Goal: Task Accomplishment & Management: Manage account settings

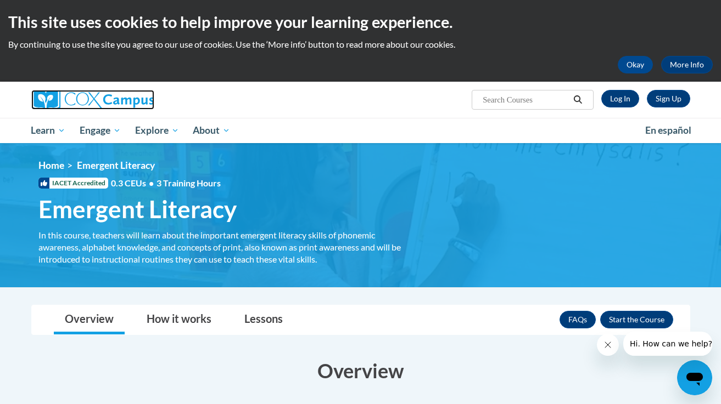
click at [85, 99] on img at bounding box center [92, 100] width 123 height 20
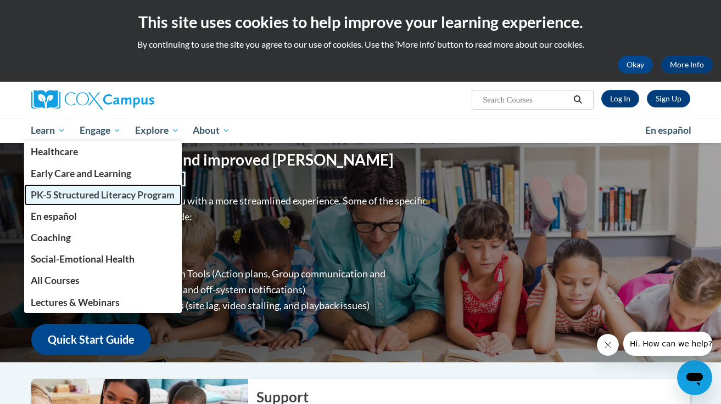
click at [106, 196] on span "PK-5 Structured Literacy Program" at bounding box center [103, 195] width 144 height 12
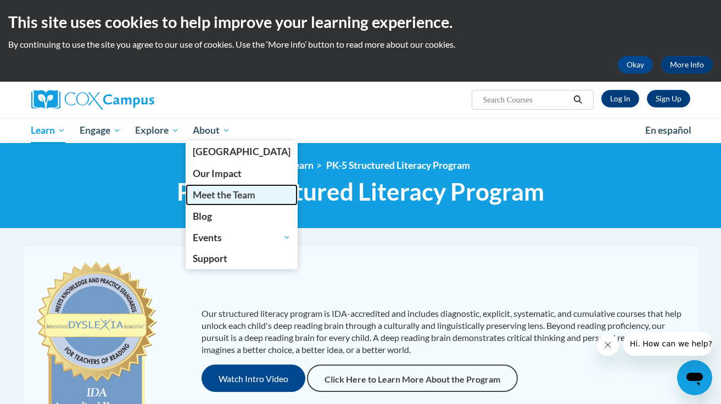
click at [209, 193] on span "Meet the Team" at bounding box center [224, 195] width 63 height 12
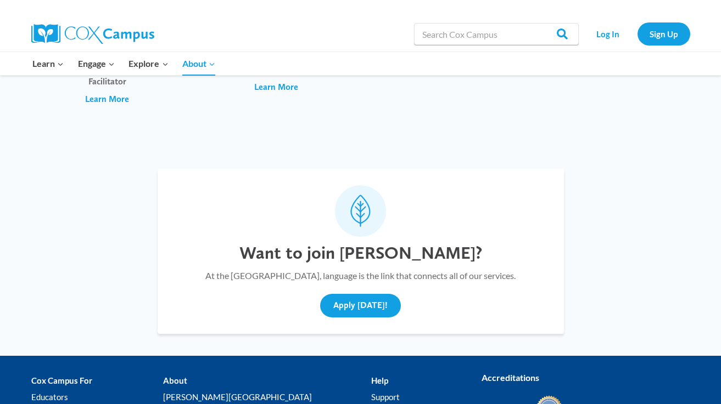
scroll to position [4156, 0]
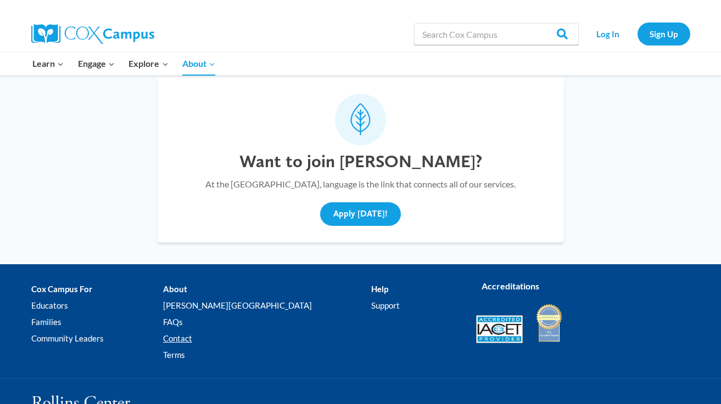
click at [215, 330] on link "Contact" at bounding box center [267, 338] width 208 height 16
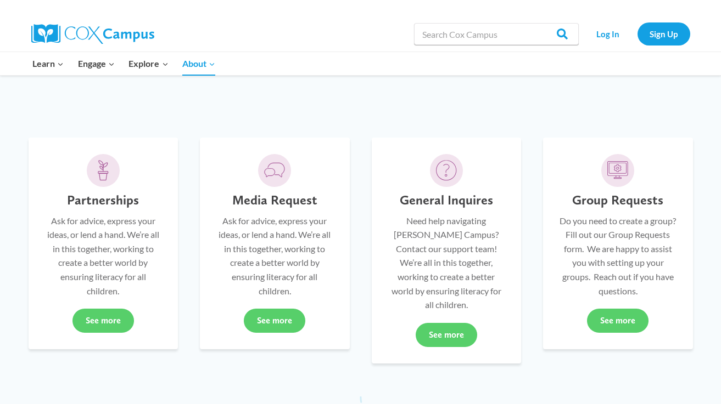
scroll to position [275, 0]
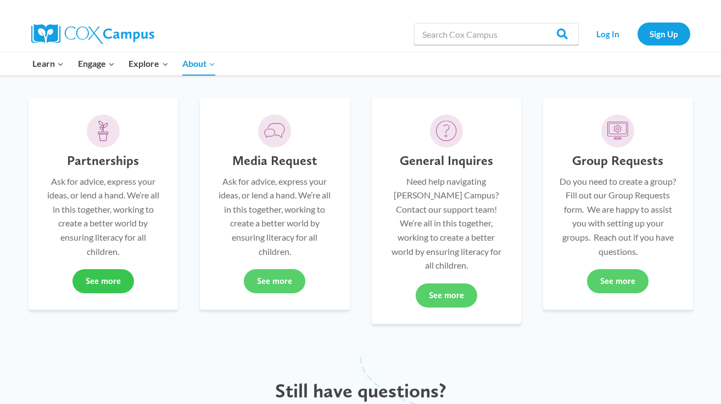
click at [92, 283] on link "See more" at bounding box center [102, 281] width 61 height 24
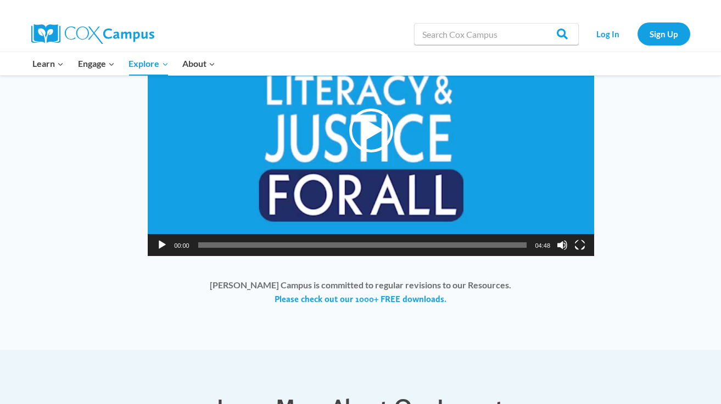
scroll to position [864, 0]
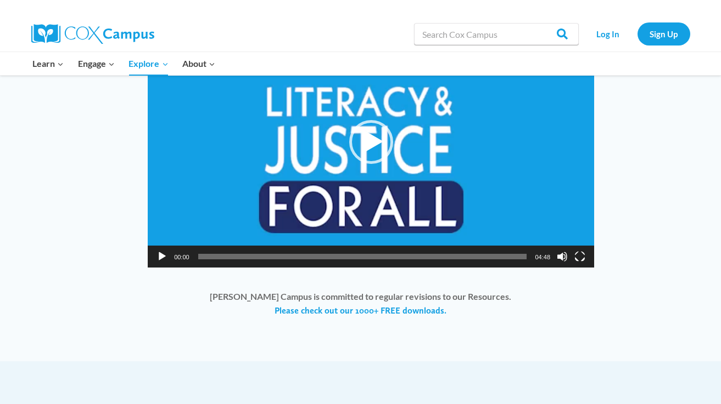
click at [369, 149] on div "Play" at bounding box center [371, 142] width 44 height 44
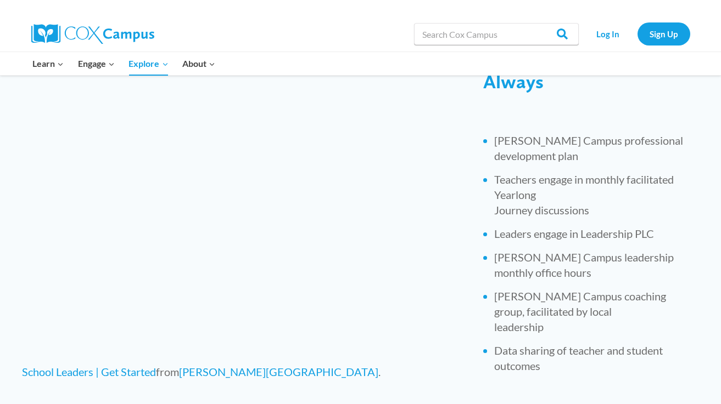
scroll to position [534, 0]
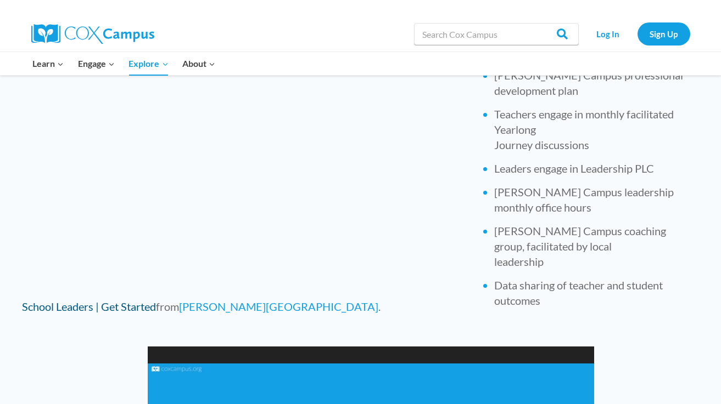
click at [134, 313] on link "School Leaders | Get Started" at bounding box center [89, 306] width 134 height 13
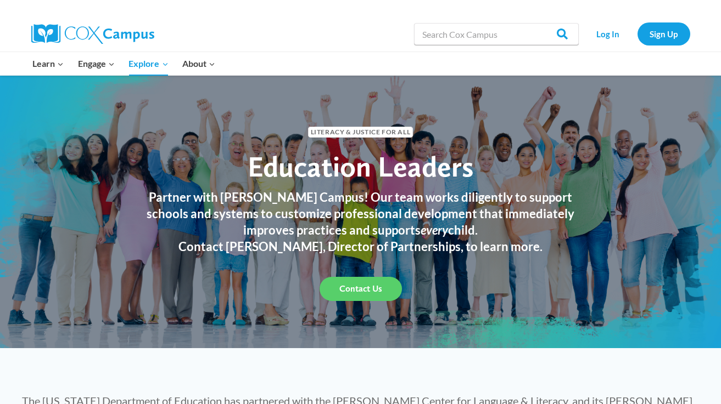
scroll to position [0, 0]
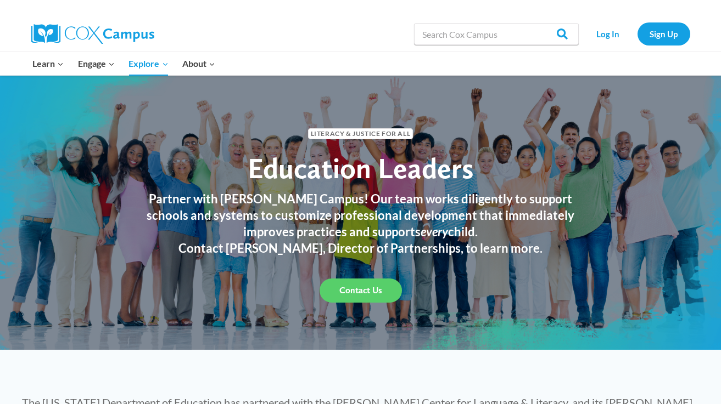
click at [360, 291] on span "Contact Us" at bounding box center [360, 290] width 43 height 10
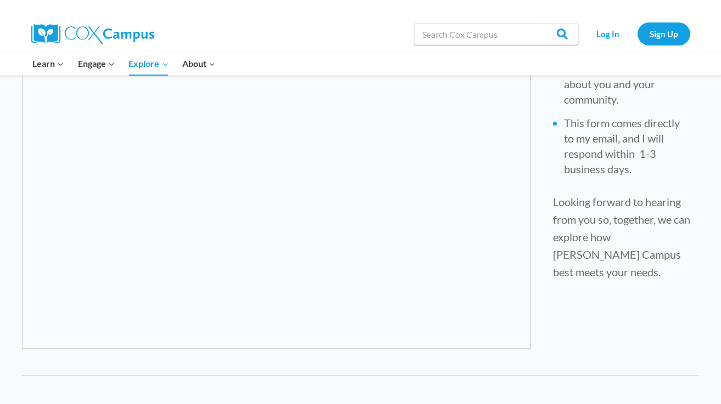
scroll to position [514, 0]
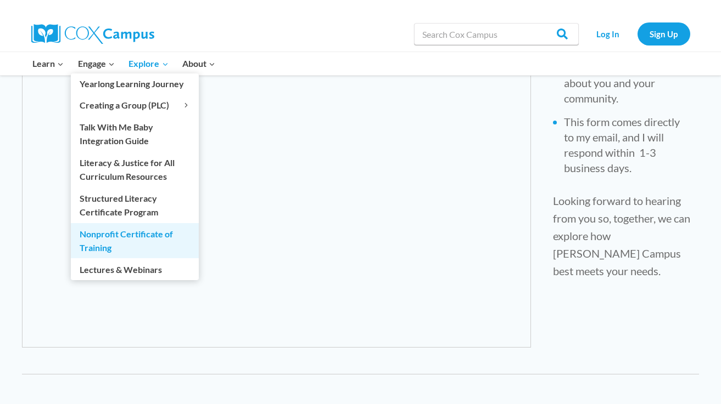
click at [114, 237] on link "Nonprofit Certificate of Training" at bounding box center [135, 240] width 128 height 35
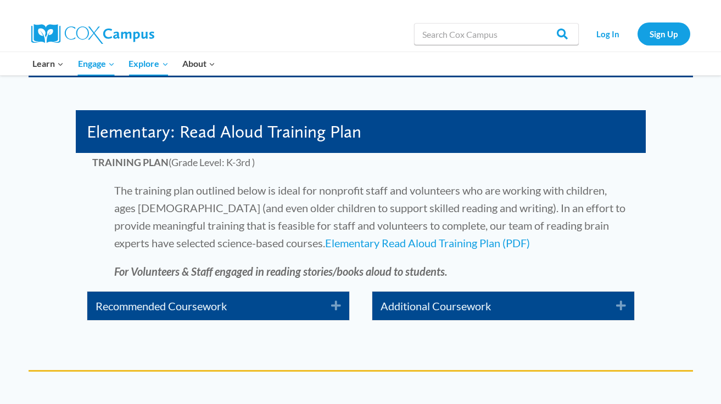
scroll to position [1881, 0]
click at [325, 244] on link "Elementary Read Aloud Training Plan (PDF)" at bounding box center [427, 243] width 205 height 13
click at [211, 306] on link "Recommended Coursework" at bounding box center [204, 306] width 219 height 18
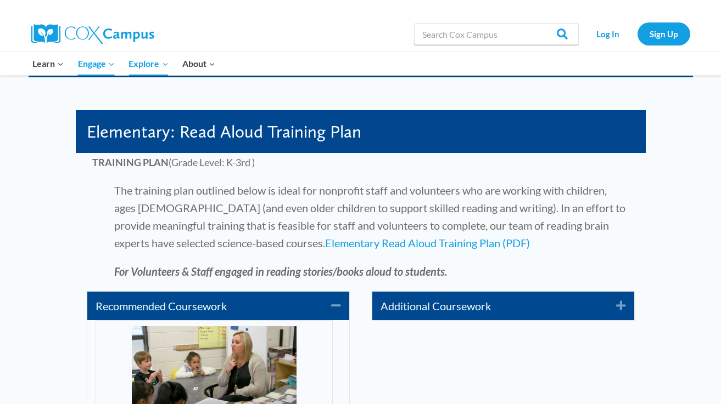
scroll to position [2094, 0]
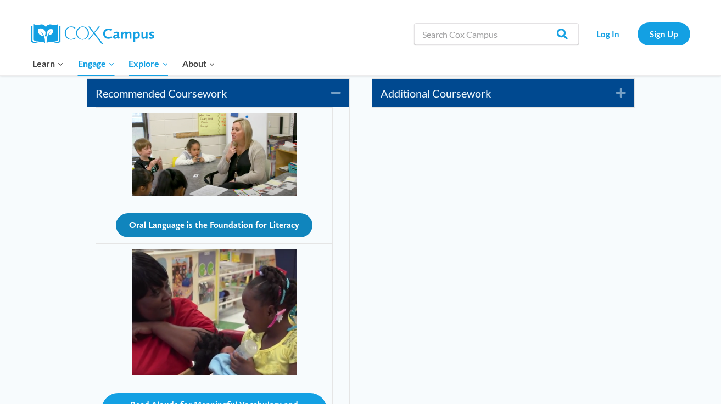
click at [206, 225] on button "Oral Language is the Foundation for Literacy" at bounding box center [214, 225] width 196 height 24
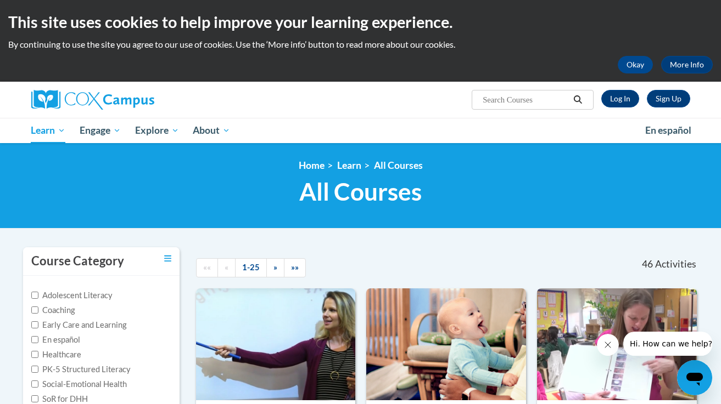
scroll to position [209, 0]
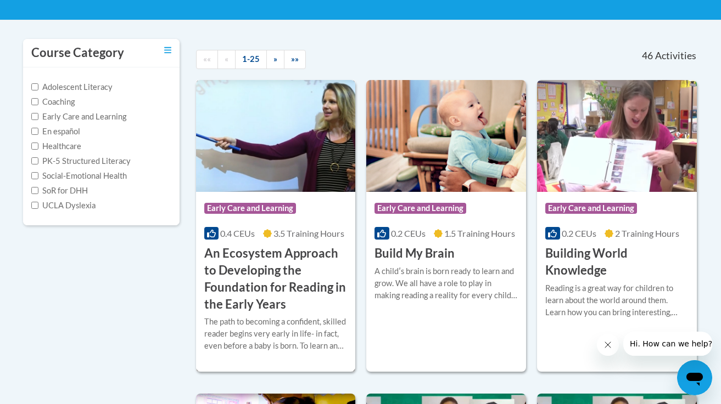
click at [258, 169] on img at bounding box center [276, 136] width 160 height 112
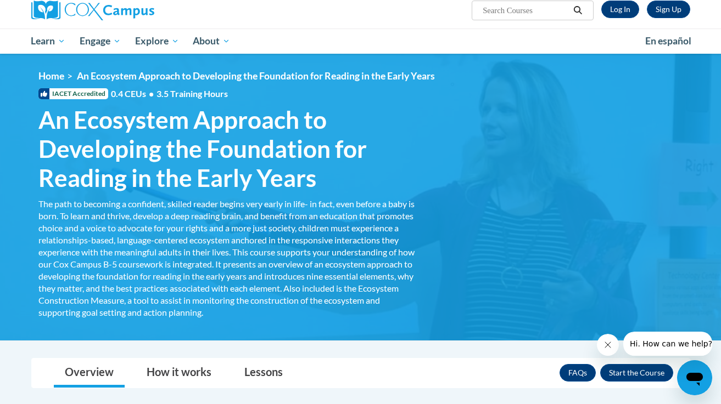
scroll to position [89, 0]
click at [643, 375] on button "Enroll" at bounding box center [636, 373] width 73 height 18
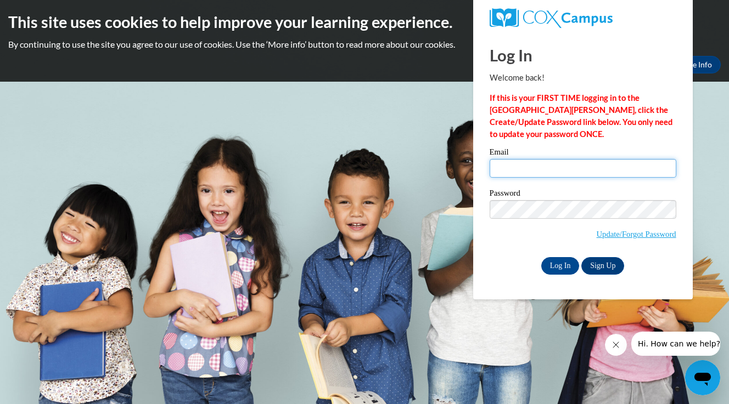
click at [509, 172] on input "Email" at bounding box center [583, 168] width 187 height 19
type input "[EMAIL_ADDRESS][DOMAIN_NAME]"
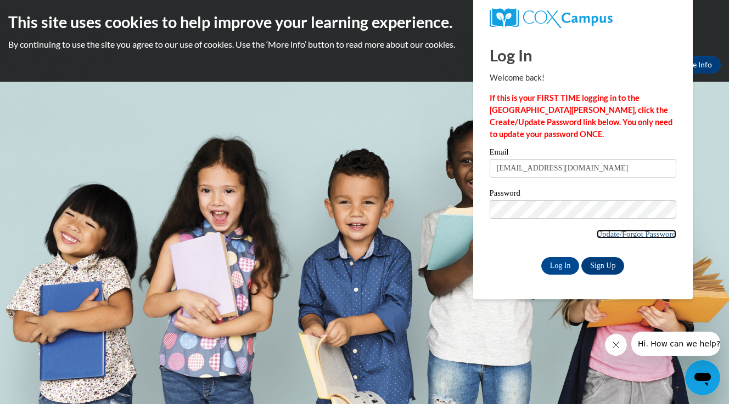
click at [632, 234] on link "Update/Forgot Password" at bounding box center [637, 234] width 80 height 9
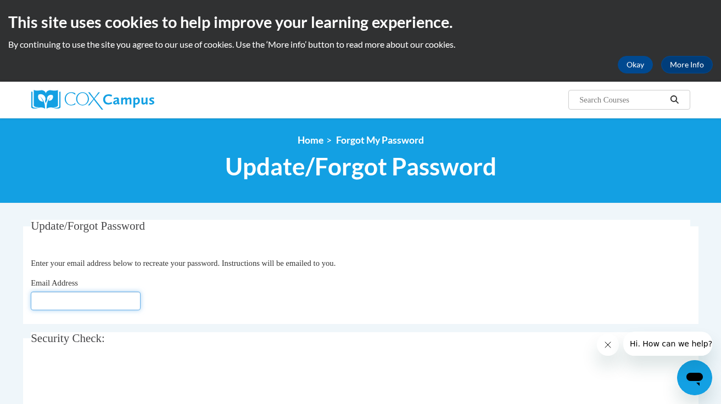
click at [63, 300] on input "Email Address" at bounding box center [86, 301] width 110 height 19
type input "[EMAIL_ADDRESS][DOMAIN_NAME]"
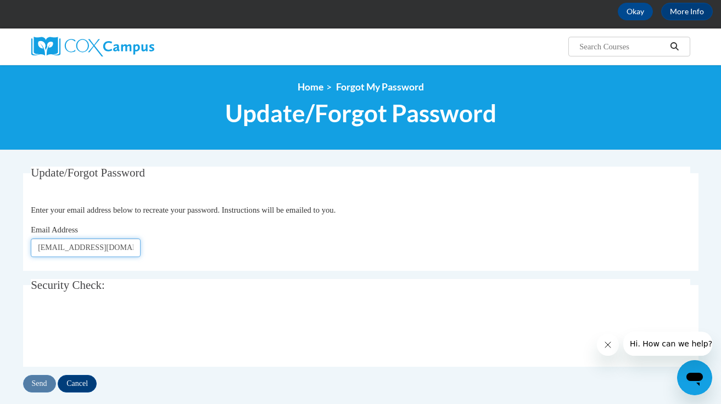
scroll to position [225, 0]
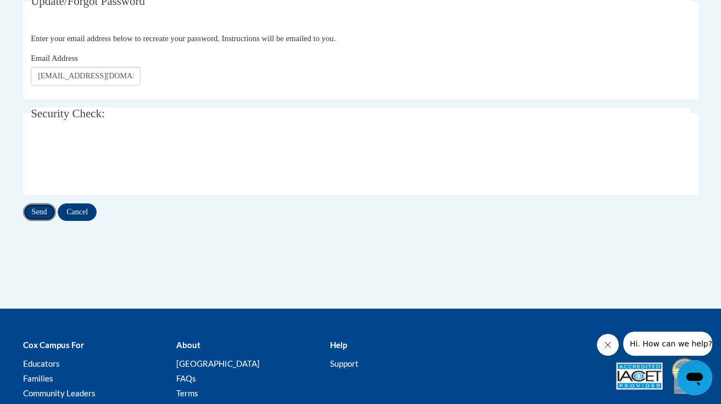
click at [39, 212] on input "Send" at bounding box center [39, 213] width 33 height 18
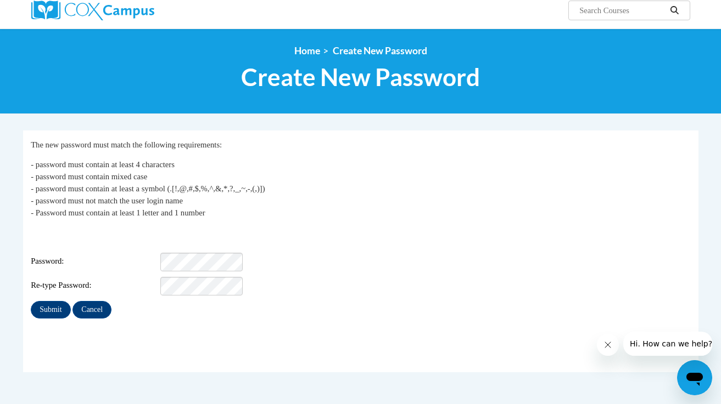
scroll to position [99, 0]
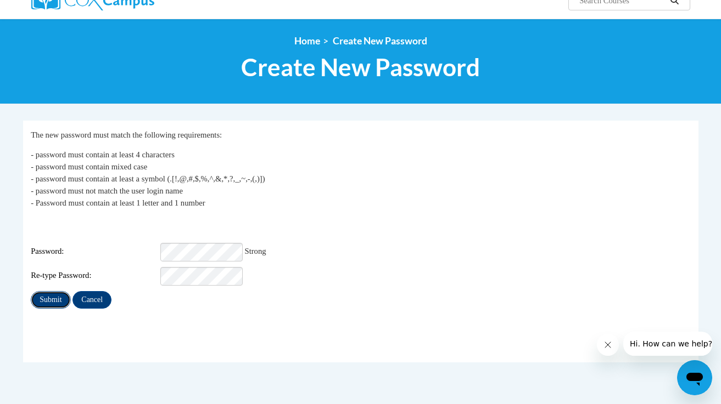
click at [52, 293] on input "Submit" at bounding box center [51, 300] width 40 height 18
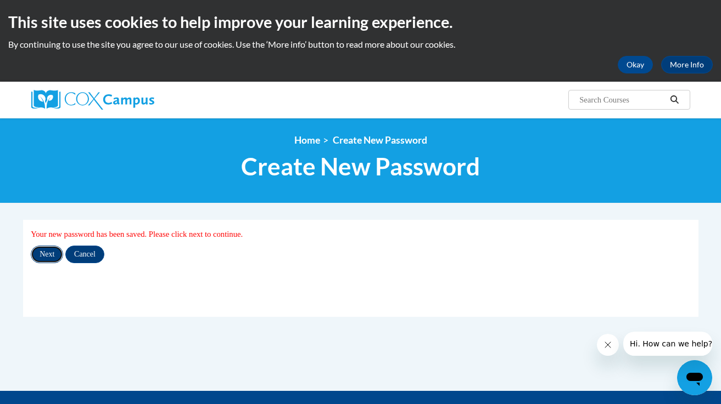
click at [44, 251] on input "Next" at bounding box center [47, 255] width 32 height 18
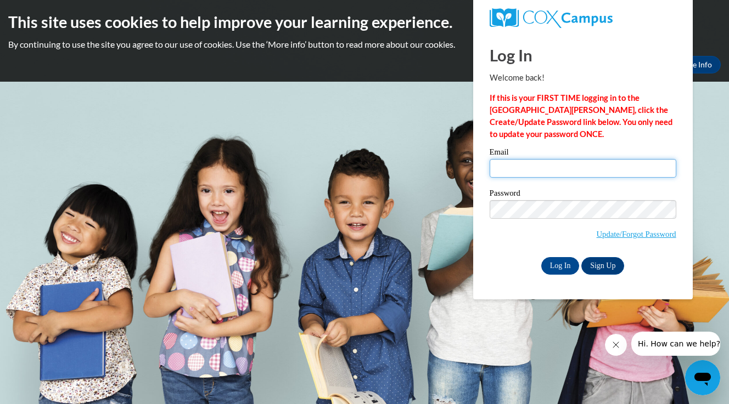
click at [502, 168] on input "Email" at bounding box center [583, 168] width 187 height 19
type input "[EMAIL_ADDRESS][DOMAIN_NAME]"
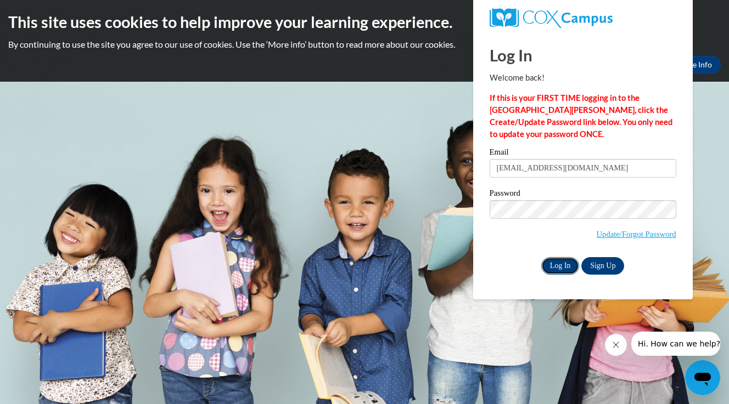
click at [563, 267] on input "Log In" at bounding box center [560, 266] width 38 height 18
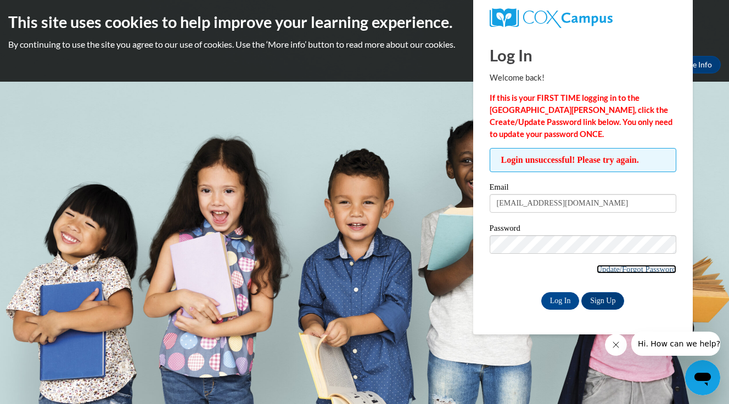
click at [603, 267] on link "Update/Forgot Password" at bounding box center [637, 269] width 80 height 9
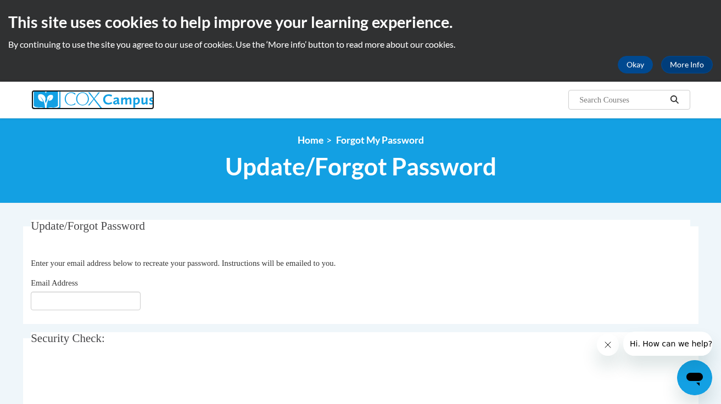
click at [83, 104] on img at bounding box center [92, 100] width 123 height 20
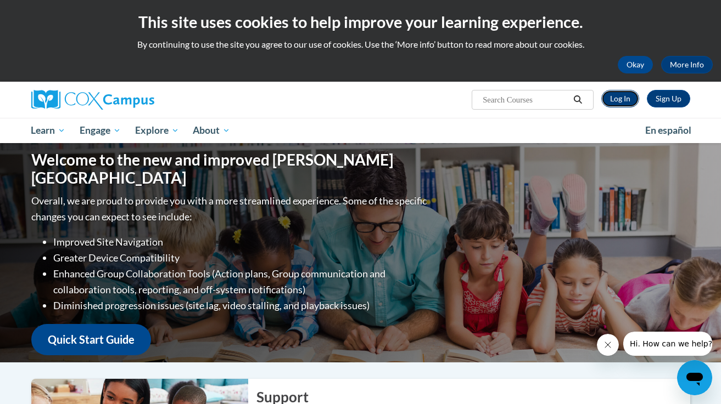
click at [622, 99] on link "Log In" at bounding box center [620, 99] width 38 height 18
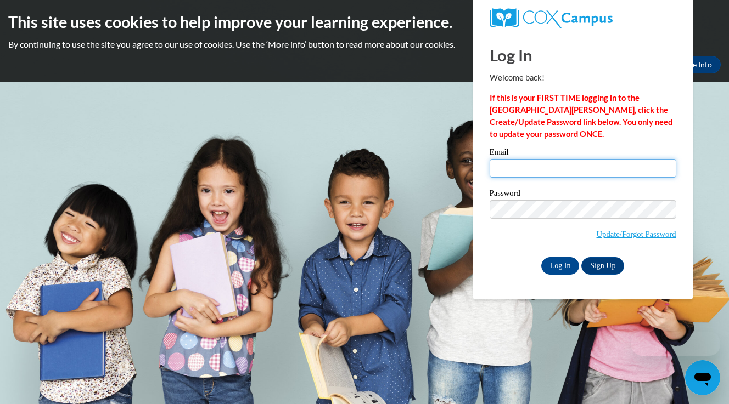
click at [510, 166] on input "Email" at bounding box center [583, 168] width 187 height 19
type input "[EMAIL_ADDRESS][DOMAIN_NAME]"
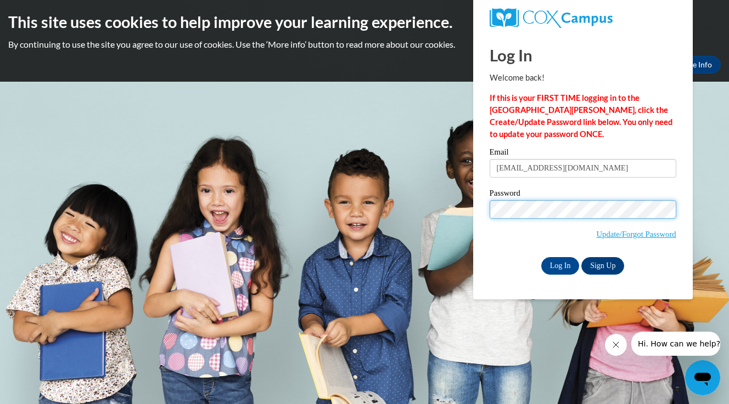
click at [470, 209] on body "This site uses cookies to help improve your learning experience. By continuing …" at bounding box center [364, 202] width 729 height 404
click at [541, 257] on input "Log In" at bounding box center [560, 266] width 38 height 18
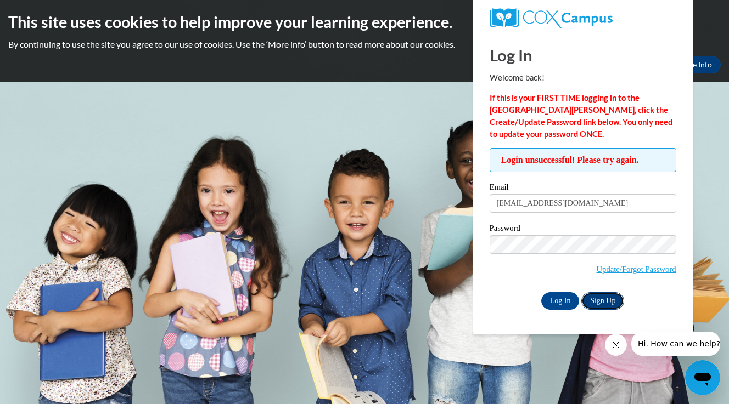
click at [601, 299] on link "Sign Up" at bounding box center [602, 302] width 43 height 18
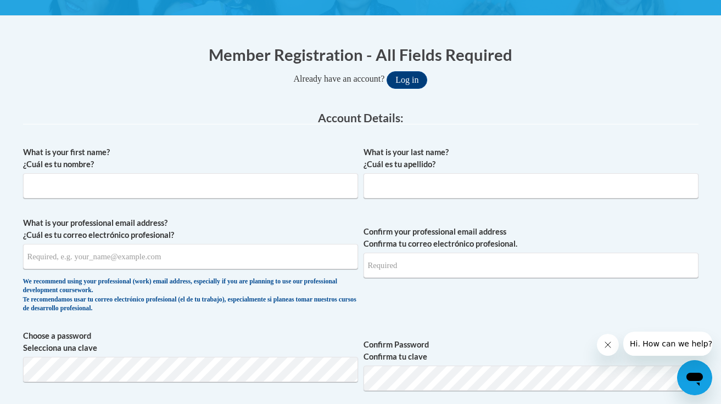
scroll to position [184, 0]
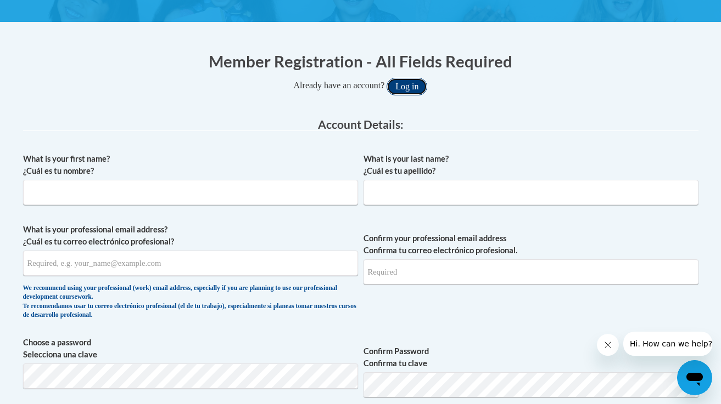
click at [408, 86] on button "Log in" at bounding box center [406, 87] width 41 height 18
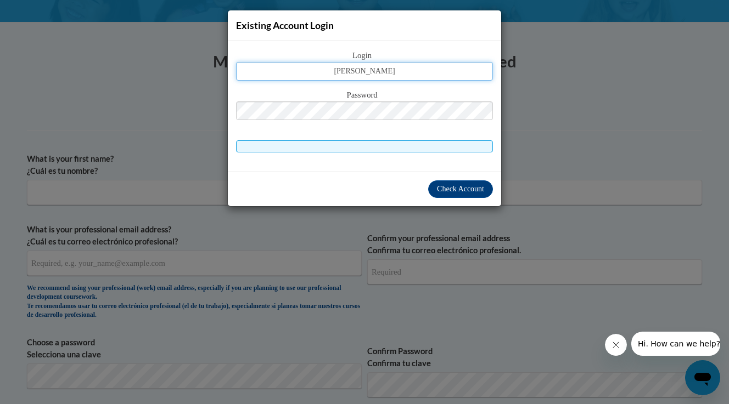
type input "[EMAIL_ADDRESS][DOMAIN_NAME]"
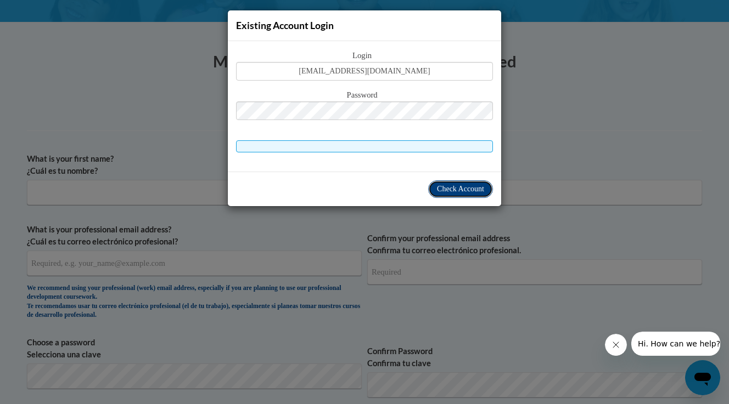
click at [450, 188] on span "Check Account" at bounding box center [460, 189] width 47 height 8
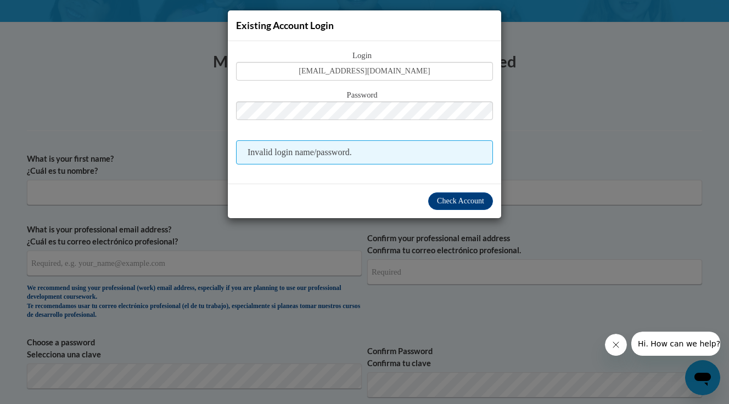
click at [323, 152] on span "Invalid login name/password." at bounding box center [364, 152] width 257 height 24
click at [151, 128] on div "Existing Account Login Login amysol@nextgenerationfocus.org Password Invalid lo…" at bounding box center [364, 202] width 729 height 404
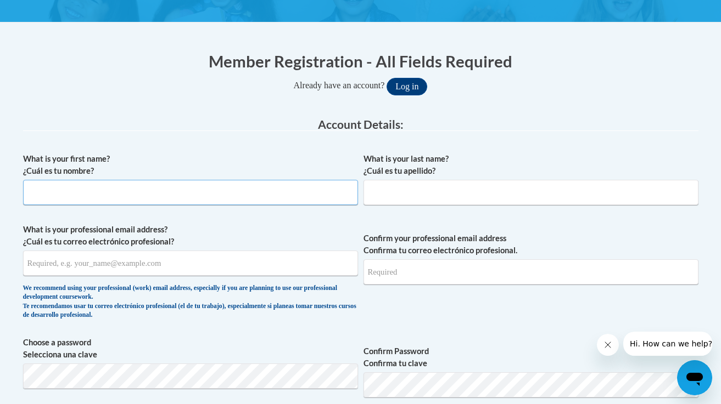
click at [95, 195] on input "What is your first name? ¿Cuál es tu nombre?" at bounding box center [190, 192] width 335 height 25
type input "Amy"
type input "Sol"
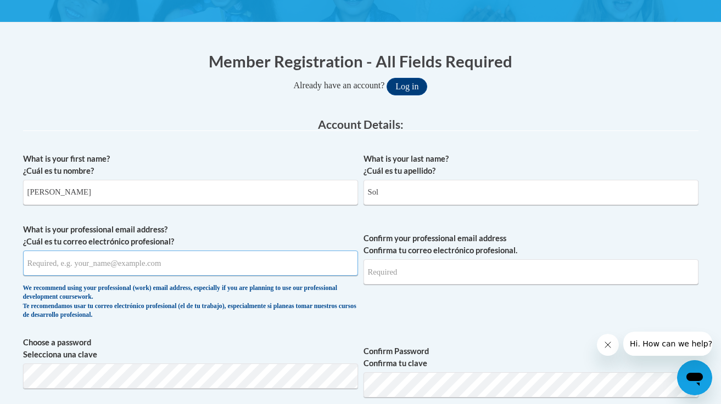
type input "[EMAIL_ADDRESS][DOMAIN_NAME]"
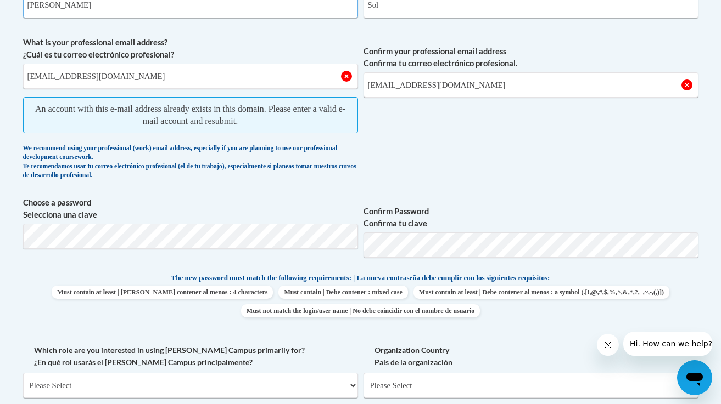
scroll to position [429, 0]
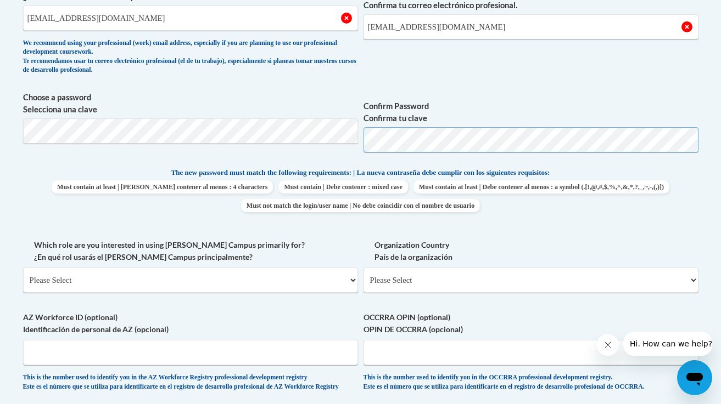
click at [353, 140] on span "Choose a password Selecciona una clave Confirm Password Confirma tu clave" at bounding box center [360, 127] width 675 height 70
click at [544, 100] on label "Confirm Password Confirma tu clave" at bounding box center [530, 112] width 335 height 24
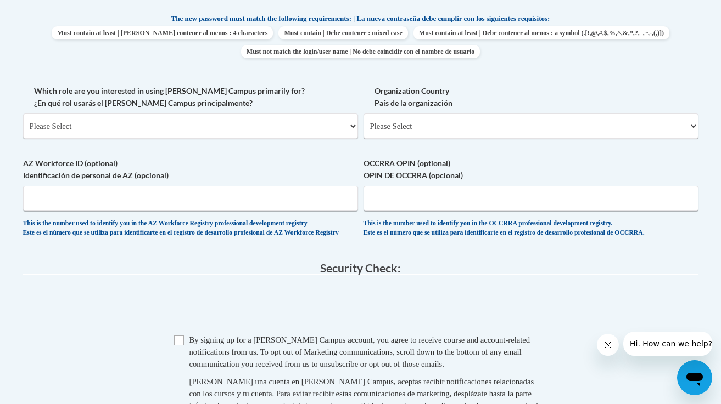
scroll to position [623, 0]
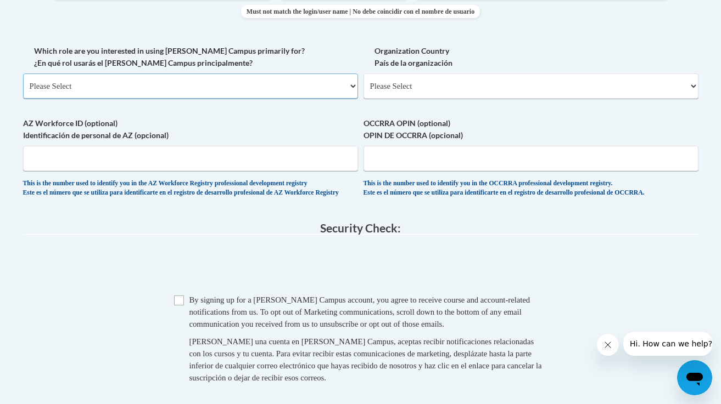
click at [352, 85] on select "Please Select College/University | Colegio/Universidad Community/Nonprofit Part…" at bounding box center [190, 86] width 335 height 25
select select "49058d88-fc43-4af8-93ac-fa8ced758464"
click at [23, 74] on select "Please Select College/University | Colegio/Universidad Community/Nonprofit Part…" at bounding box center [190, 86] width 335 height 25
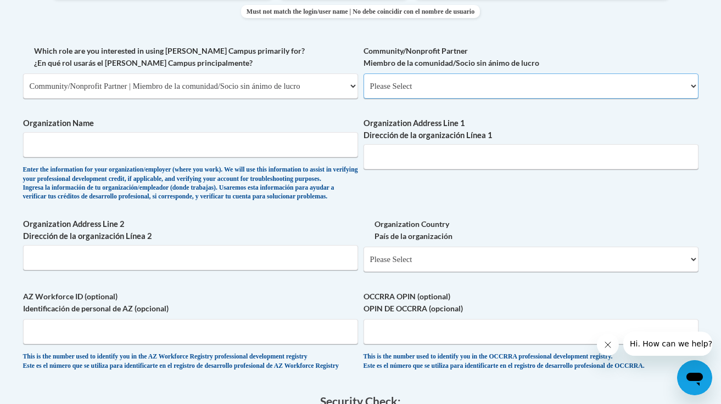
click at [694, 85] on select "Please Select Advocate | Defensor(a) Business/Private Company | Negocio o empre…" at bounding box center [530, 86] width 335 height 25
select select "d0068fd4-34ff-45e9-99e1-70a0b5fa68d7"
click at [363, 74] on select "Please Select Advocate | Defensor(a) Business/Private Company | Negocio o empre…" at bounding box center [530, 86] width 335 height 25
click at [66, 143] on input "Organization Name" at bounding box center [190, 144] width 335 height 25
type input "Next Generation Focus, Inc."
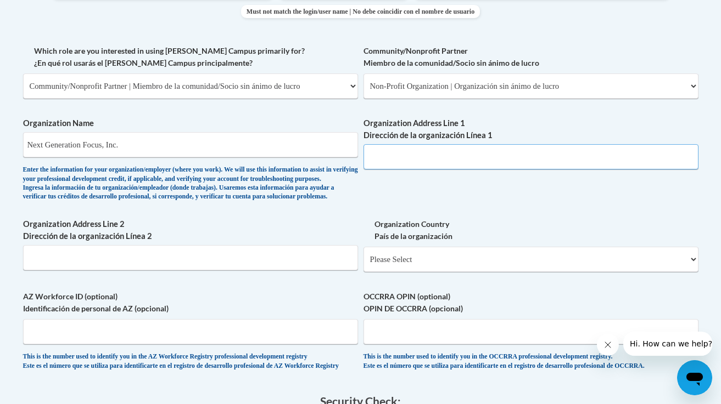
type input "PO Box 402"
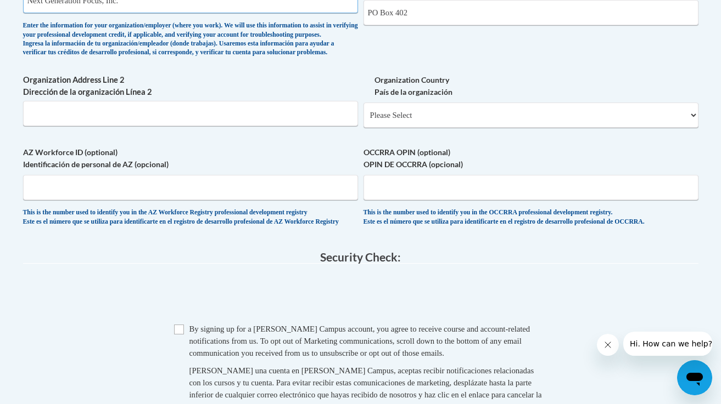
scroll to position [750, 0]
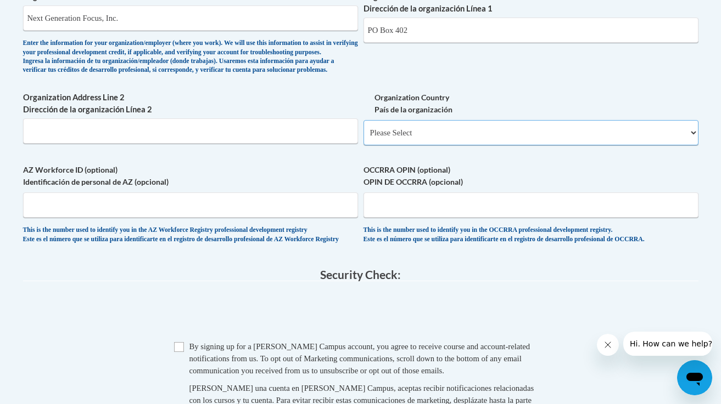
click at [694, 145] on select "Please Select United States | Estados Unidos Outside of the United States | Fue…" at bounding box center [530, 132] width 335 height 25
select select "ad49bcad-a171-4b2e-b99c-48b446064914"
click at [363, 138] on select "Please Select United States | Estados Unidos Outside of the United States | Fue…" at bounding box center [530, 132] width 335 height 25
select select
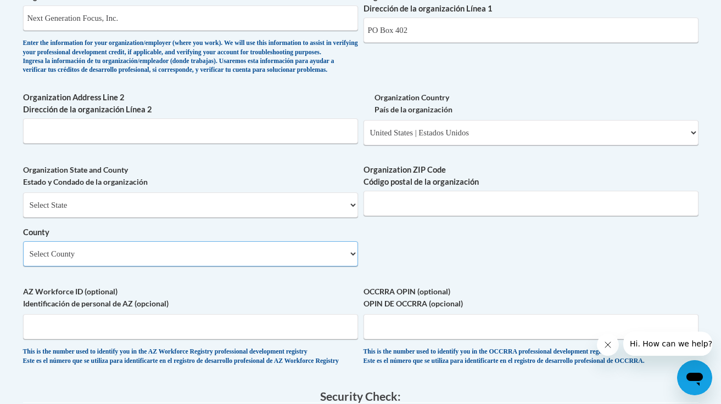
click at [63, 267] on select "Select County Appling Atkinson Bacon Baker Baldwin Banks Barrow Bartow Ben Hill…" at bounding box center [190, 253] width 335 height 25
select select "Forsyth"
click at [23, 260] on select "Select County Appling Atkinson Bacon Baker Baldwin Banks Barrow Bartow Ben Hill…" at bounding box center [190, 253] width 335 height 25
click at [423, 216] on input "Organization ZIP Code Código postal de la organización" at bounding box center [530, 203] width 335 height 25
type input "30028"
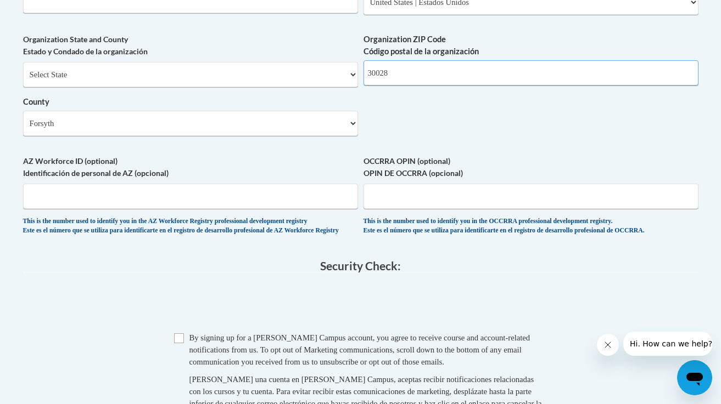
scroll to position [977, 0]
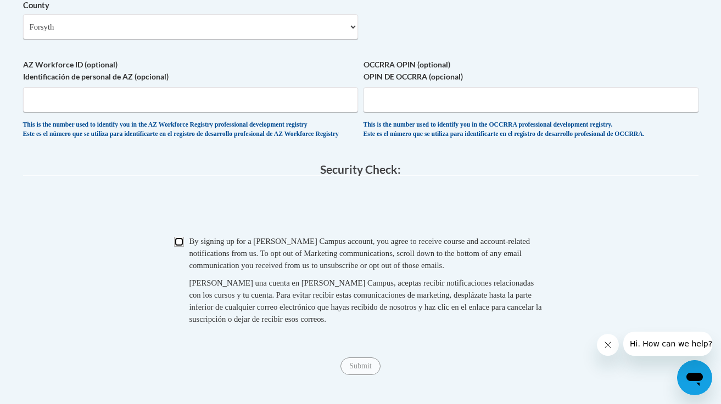
click at [179, 247] on input "Checkbox" at bounding box center [179, 242] width 10 height 10
checkbox input "true"
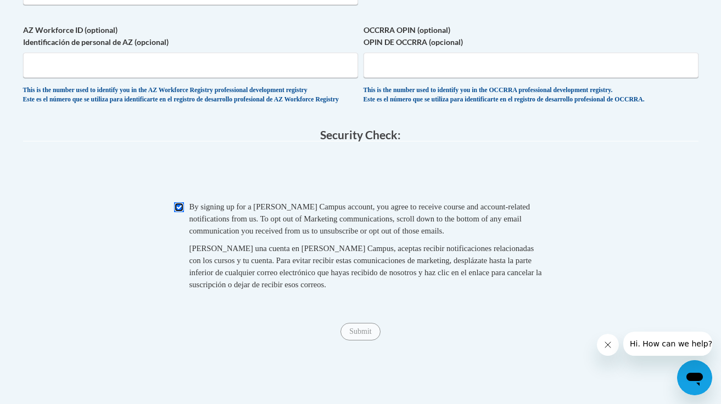
scroll to position [1186, 0]
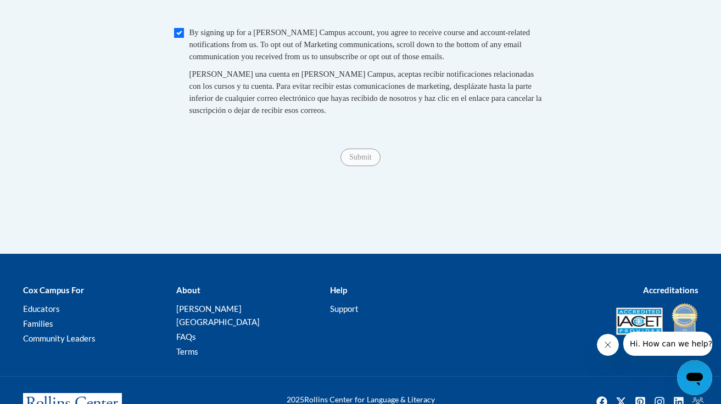
click at [448, 166] on div "Submit Submit" at bounding box center [360, 158] width 675 height 18
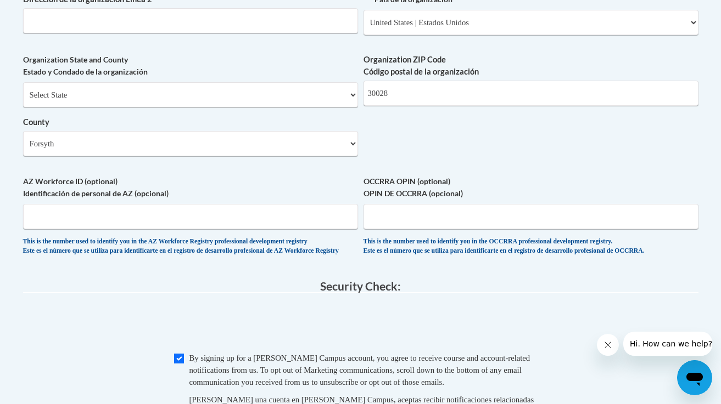
scroll to position [1112, 0]
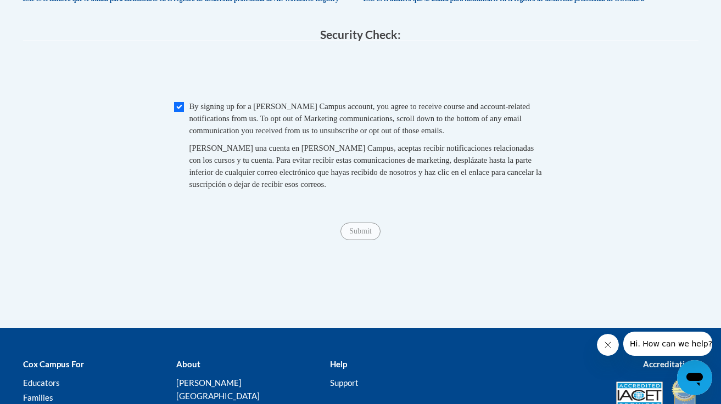
click at [349, 235] on span "Submit" at bounding box center [360, 230] width 40 height 9
click at [223, 190] on div "[PERSON_NAME] una cuenta en [PERSON_NAME] Campus, aceptas recibir notificacione…" at bounding box center [368, 166] width 358 height 48
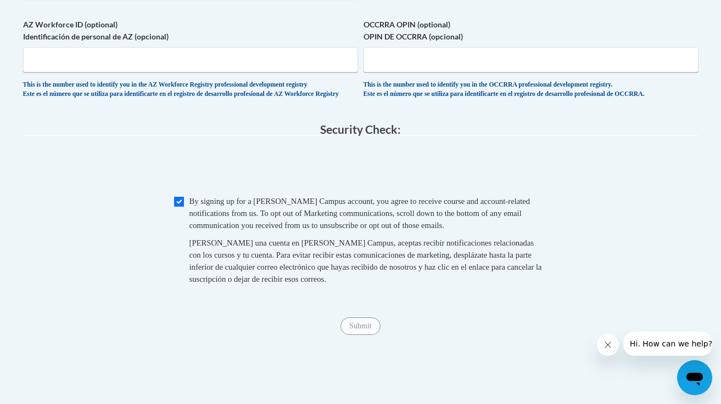
scroll to position [1007, 0]
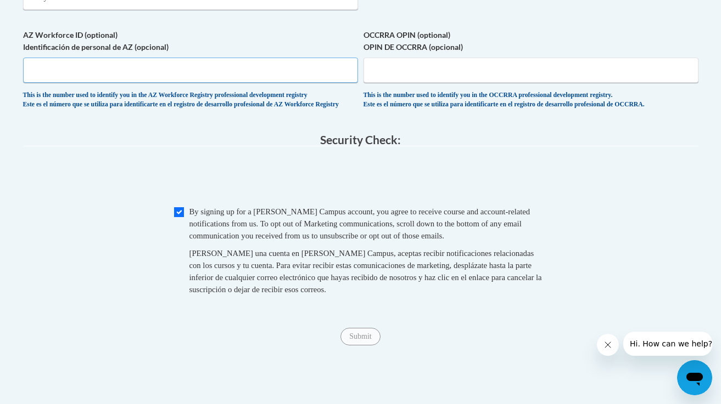
click at [177, 83] on input "AZ Workforce ID (optional) Identificación de personal de AZ (opcional)" at bounding box center [190, 70] width 335 height 25
click at [376, 83] on input "OCCRRA OPIN (optional) OPIN DE OCCRRA (opcional)" at bounding box center [530, 70] width 335 height 25
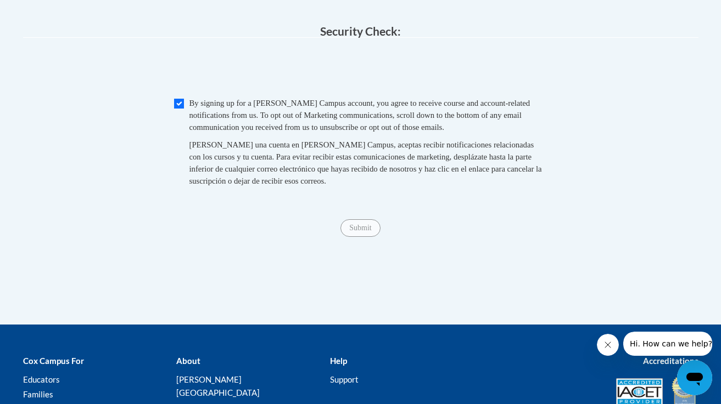
scroll to position [1244, 0]
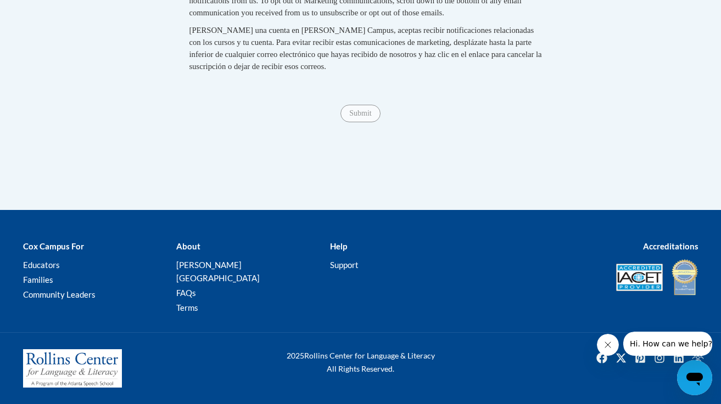
click at [353, 117] on span "Submit" at bounding box center [360, 112] width 40 height 9
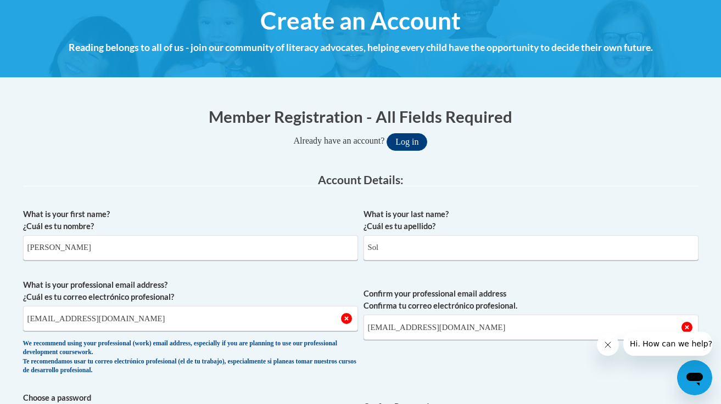
scroll to position [0, 0]
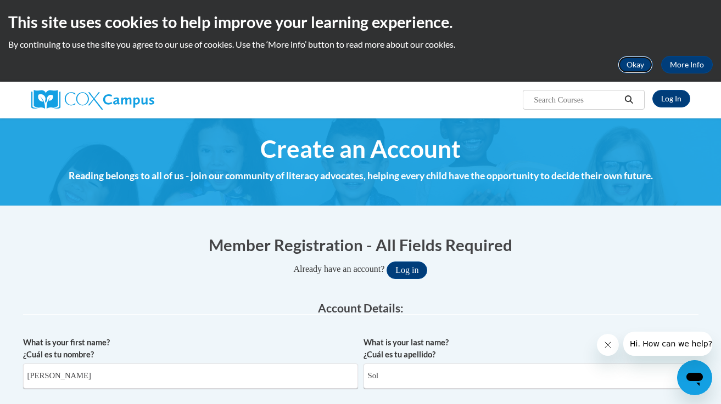
click at [638, 66] on button "Okay" at bounding box center [634, 65] width 35 height 18
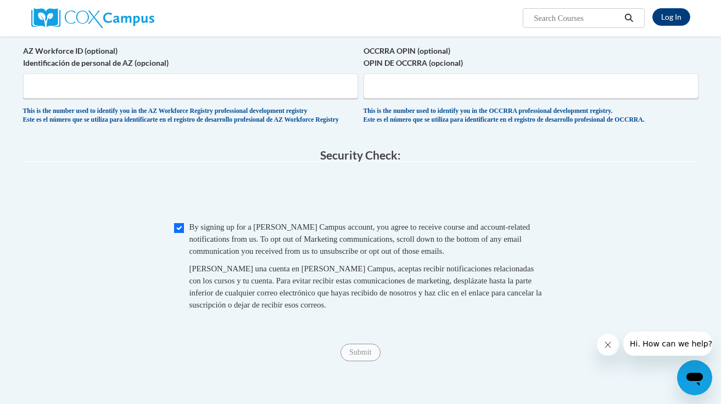
scroll to position [1070, 0]
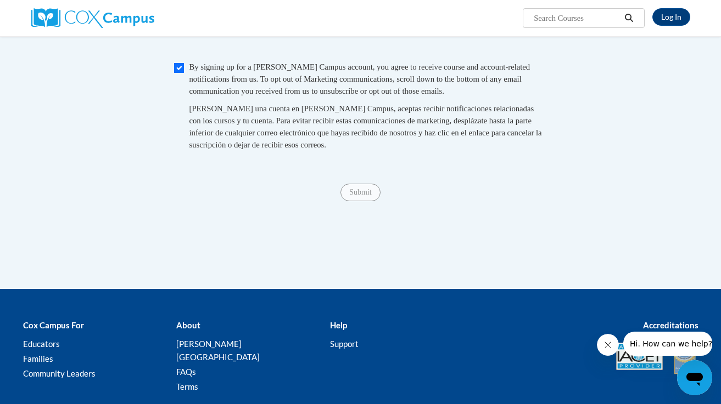
click at [361, 196] on span "Submit" at bounding box center [360, 191] width 40 height 9
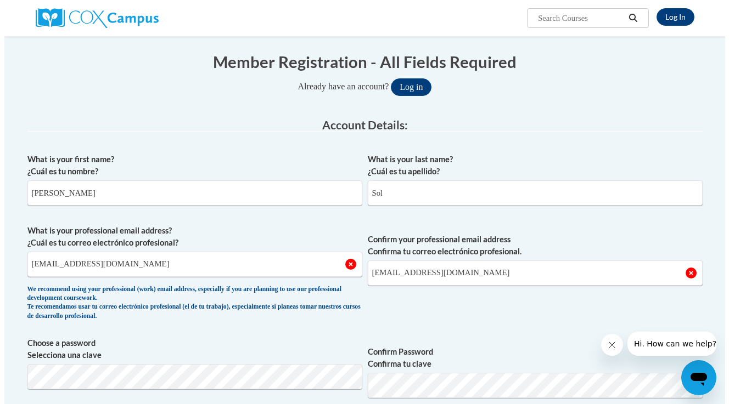
scroll to position [100, 0]
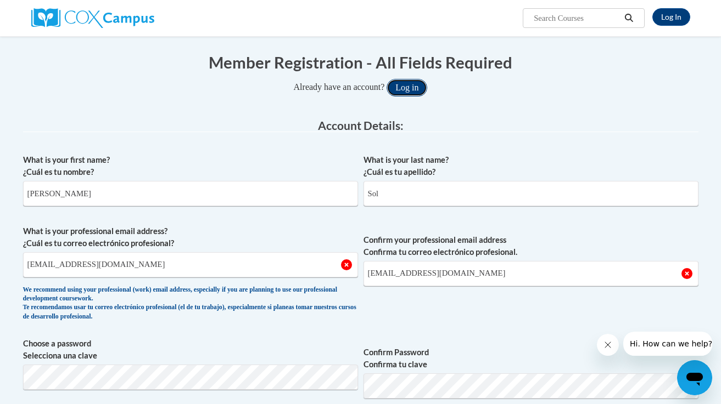
click at [409, 87] on button "Log in" at bounding box center [406, 88] width 41 height 18
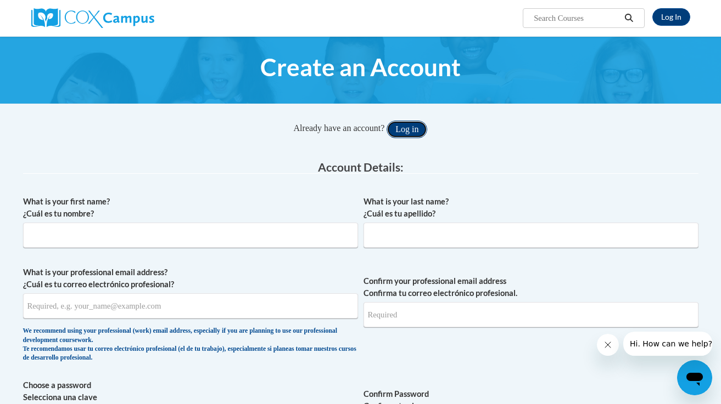
click at [408, 129] on button "Log in" at bounding box center [406, 130] width 41 height 18
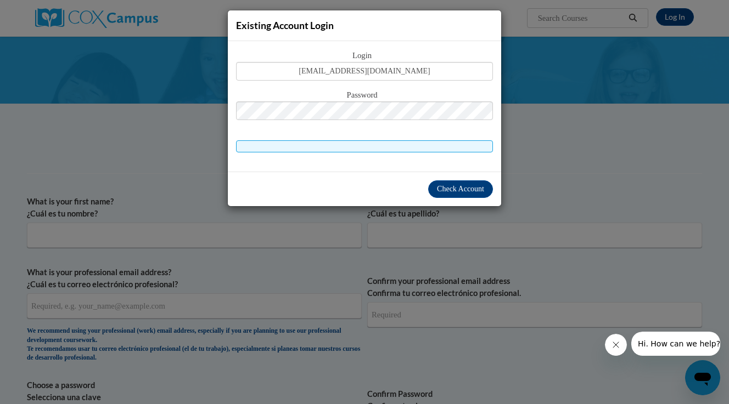
click at [575, 87] on div "Existing Account Login Login [EMAIL_ADDRESS][DOMAIN_NAME] Password" at bounding box center [364, 202] width 729 height 404
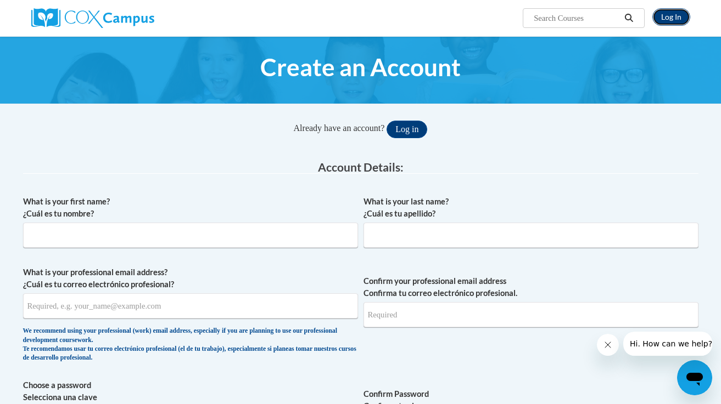
click at [673, 18] on link "Log In" at bounding box center [671, 17] width 38 height 18
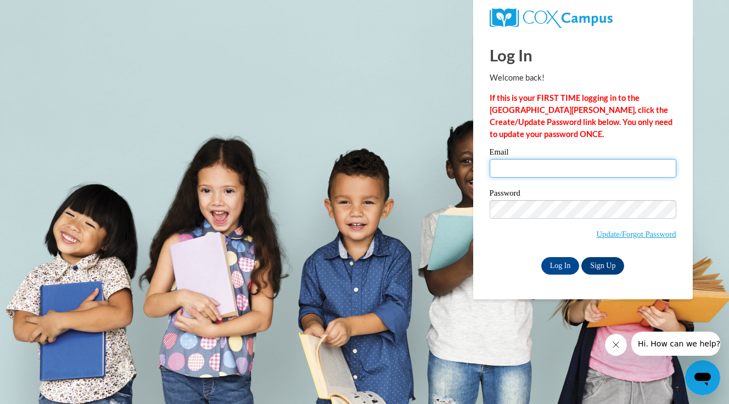
click at [502, 169] on input "Email" at bounding box center [583, 168] width 187 height 19
click at [513, 171] on input "Email" at bounding box center [583, 168] width 187 height 19
type input "[EMAIL_ADDRESS][DOMAIN_NAME]"
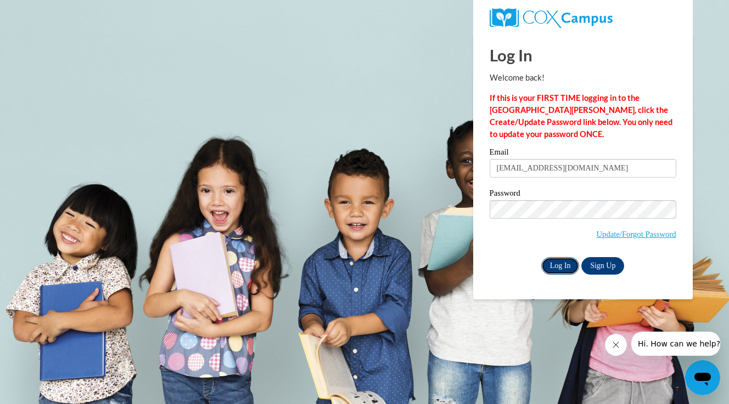
click at [561, 266] on input "Log In" at bounding box center [560, 266] width 38 height 18
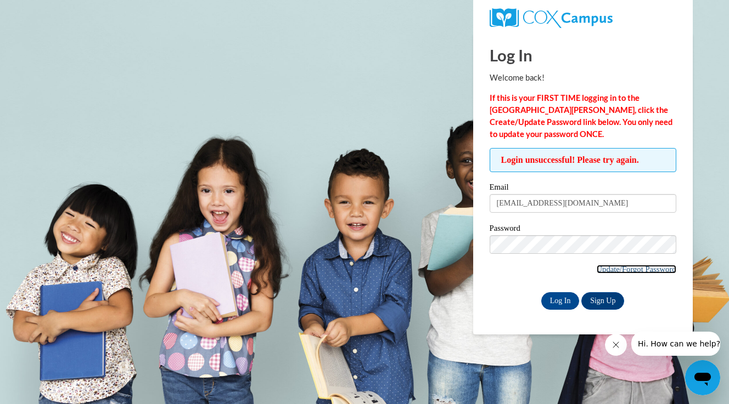
click at [638, 269] on link "Update/Forgot Password" at bounding box center [637, 269] width 80 height 9
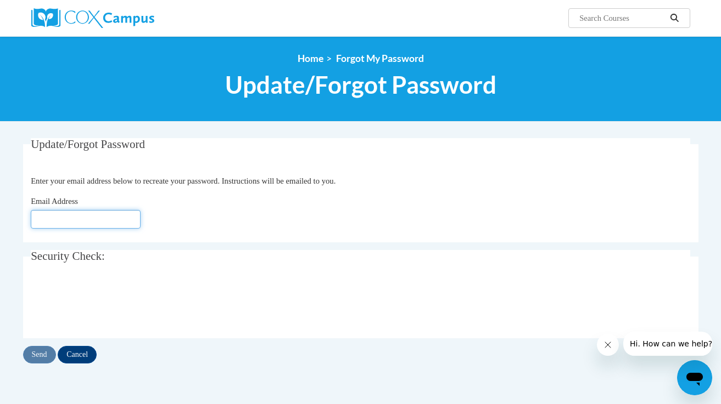
click at [43, 221] on input "Email Address" at bounding box center [86, 219] width 110 height 19
type input "[EMAIL_ADDRESS][DOMAIN_NAME]"
click at [40, 356] on input "Send" at bounding box center [39, 355] width 33 height 18
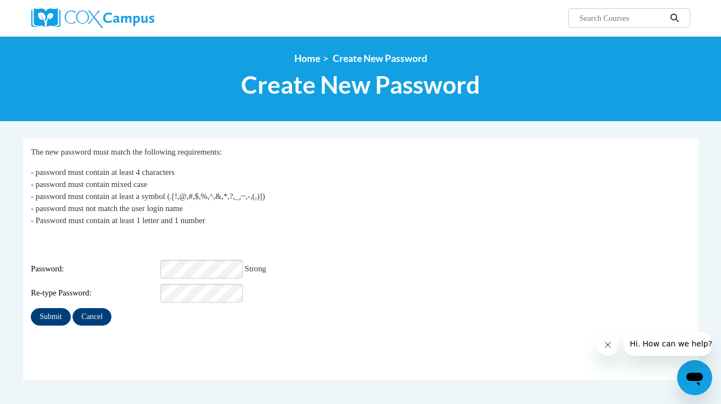
click at [303, 272] on div "Login: [PERSON_NAME][EMAIL_ADDRESS][DOMAIN_NAME] Password: Strong Re-type Passw…" at bounding box center [360, 269] width 659 height 69
click at [53, 308] on input "Submit" at bounding box center [51, 317] width 40 height 18
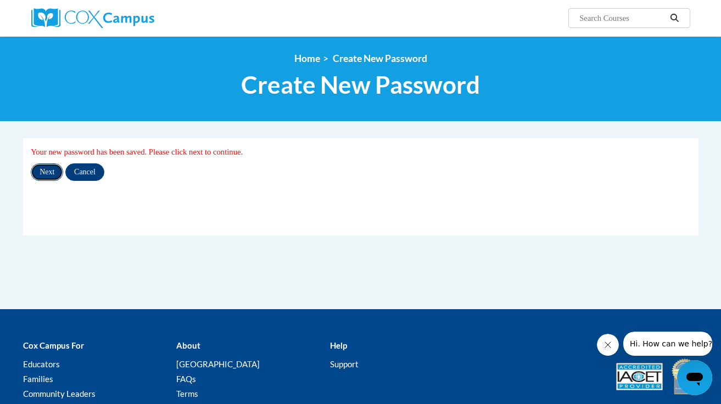
click at [42, 173] on input "Next" at bounding box center [47, 173] width 32 height 18
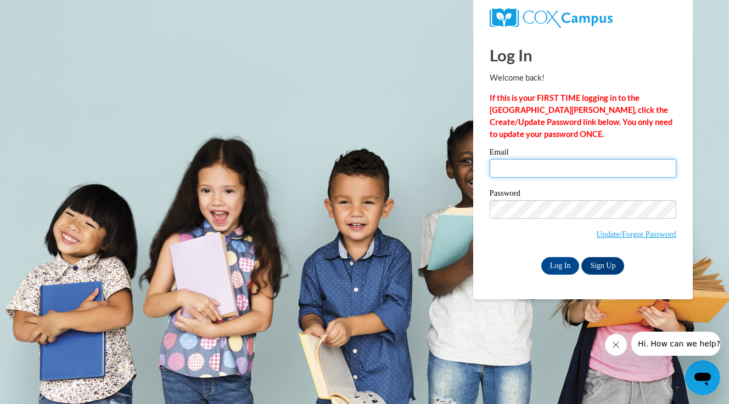
click at [518, 170] on input "Email" at bounding box center [583, 168] width 187 height 19
type input "[EMAIL_ADDRESS][DOMAIN_NAME]"
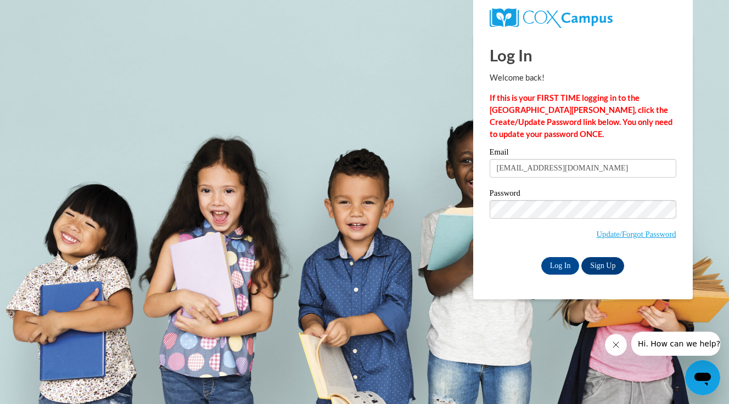
click at [503, 266] on div "Log In Sign Up" at bounding box center [583, 266] width 187 height 18
click at [559, 267] on input "Log In" at bounding box center [560, 266] width 38 height 18
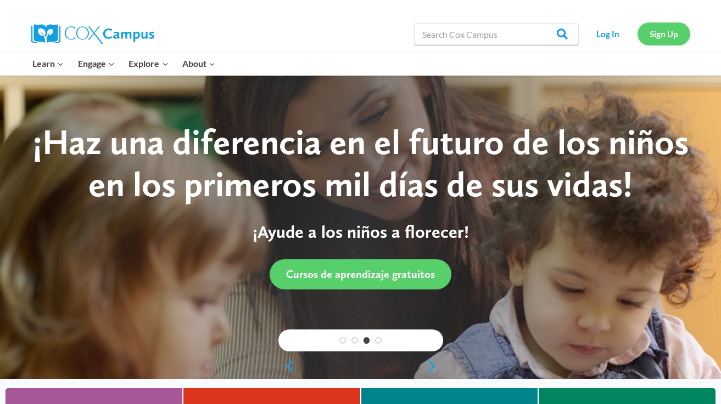
click at [666, 35] on link "Sign Up" at bounding box center [663, 34] width 53 height 23
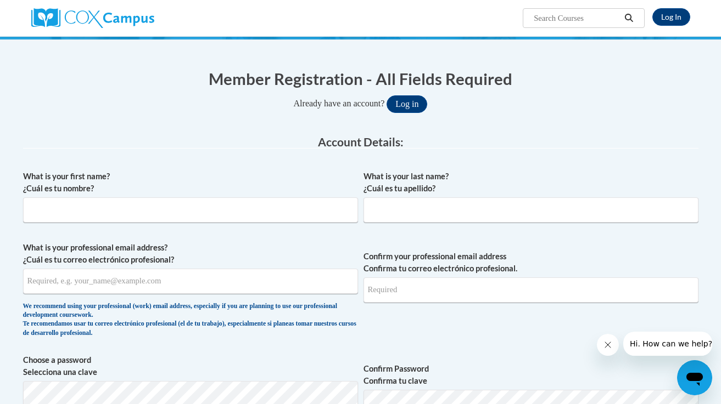
scroll to position [85, 0]
click at [164, 205] on input "What is your first name? ¿Cuál es tu nombre?" at bounding box center [190, 209] width 335 height 25
type input "[PERSON_NAME]"
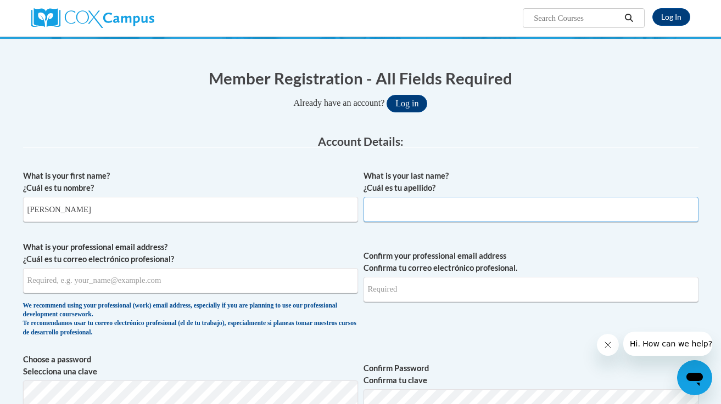
type input "Sol"
type input "[EMAIL_ADDRESS][DOMAIN_NAME]"
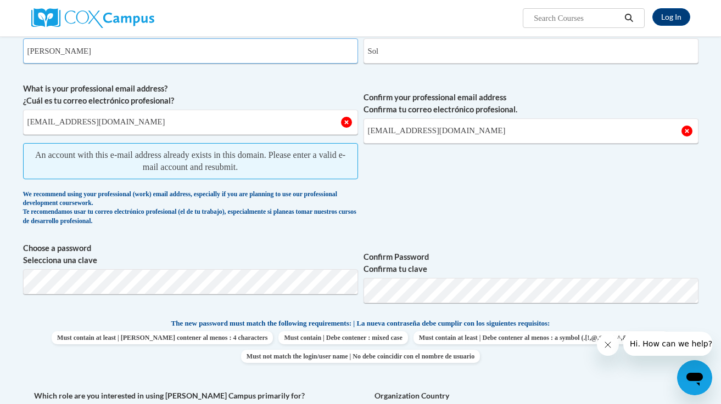
scroll to position [244, 0]
click at [415, 197] on span "Confirm your professional email address Confirma tu correo electrónico profesio…" at bounding box center [530, 156] width 335 height 149
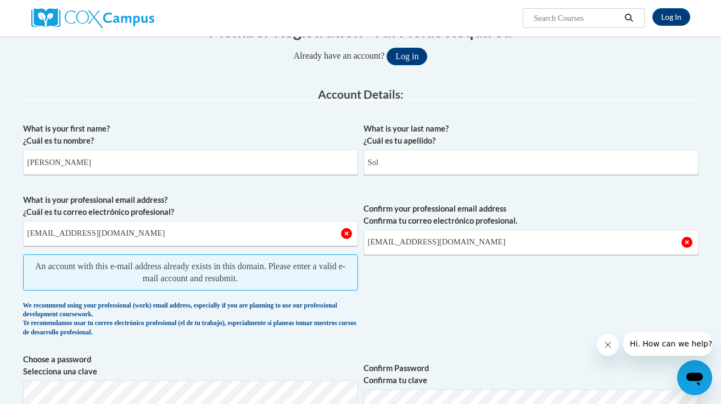
scroll to position [0, 0]
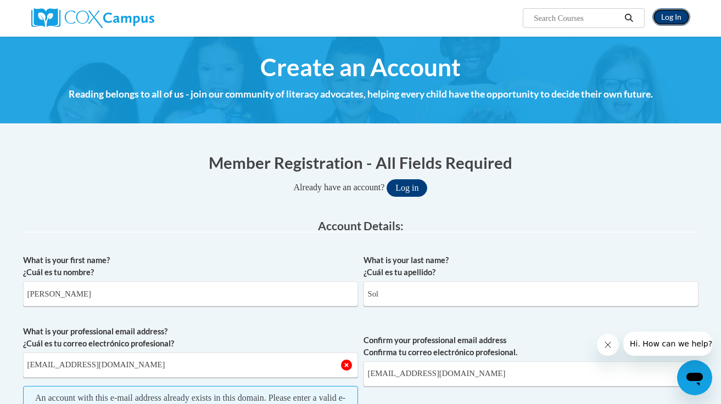
click at [663, 19] on link "Log In" at bounding box center [671, 17] width 38 height 18
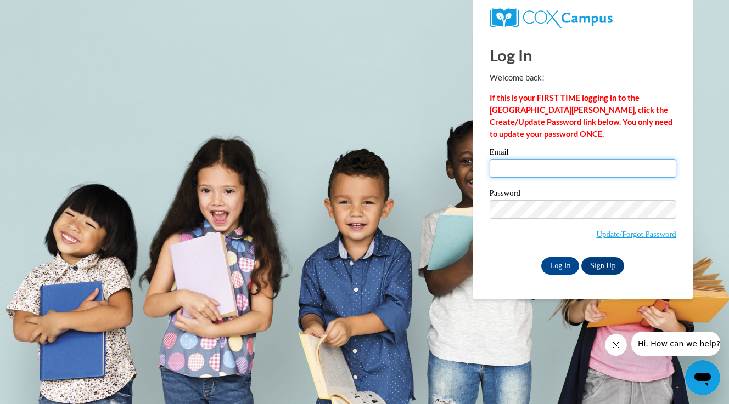
click at [504, 167] on input "Email" at bounding box center [583, 168] width 187 height 19
type input "[EMAIL_ADDRESS][DOMAIN_NAME]"
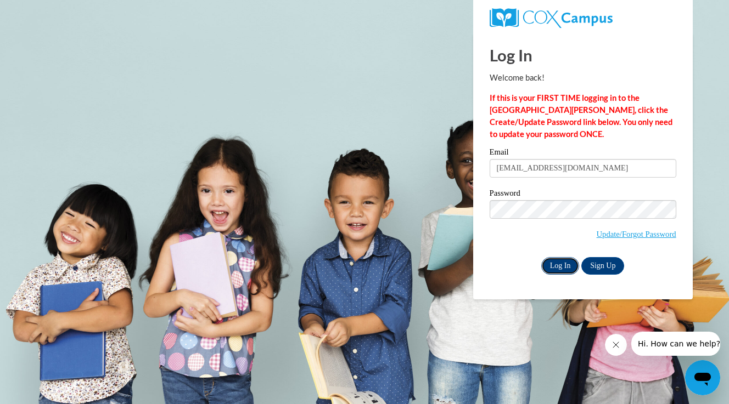
click at [557, 266] on input "Log In" at bounding box center [560, 266] width 38 height 18
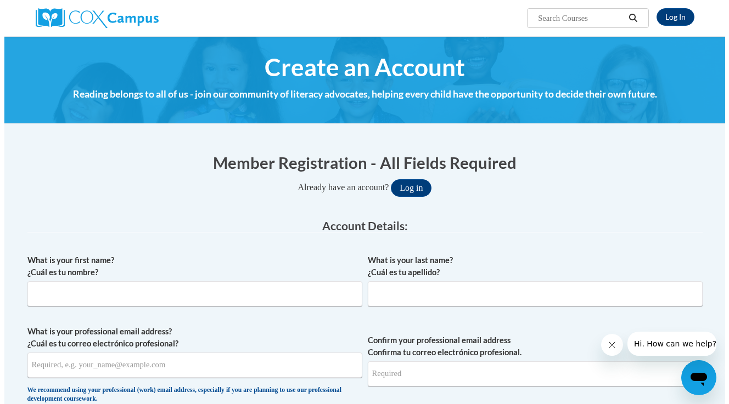
scroll to position [2, 0]
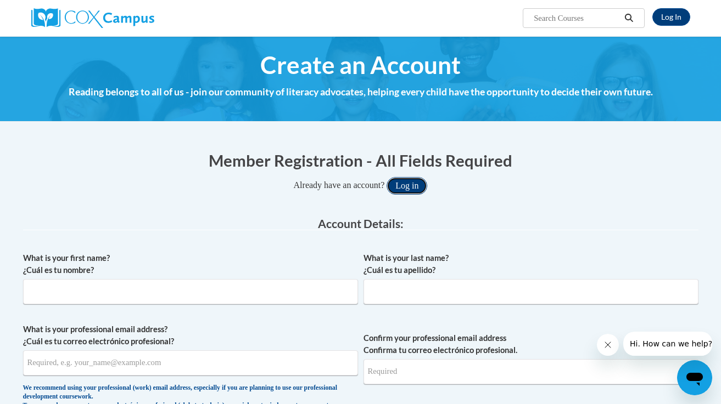
click at [407, 186] on button "Log in" at bounding box center [406, 186] width 41 height 18
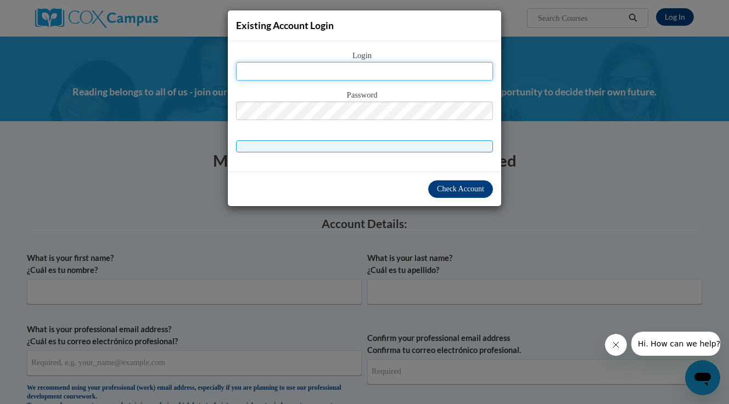
click at [347, 71] on input "text" at bounding box center [364, 71] width 257 height 19
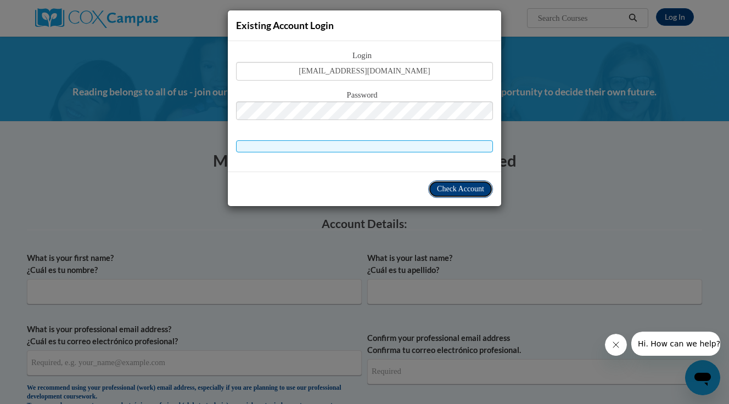
click at [463, 189] on span "Check Account" at bounding box center [460, 189] width 47 height 8
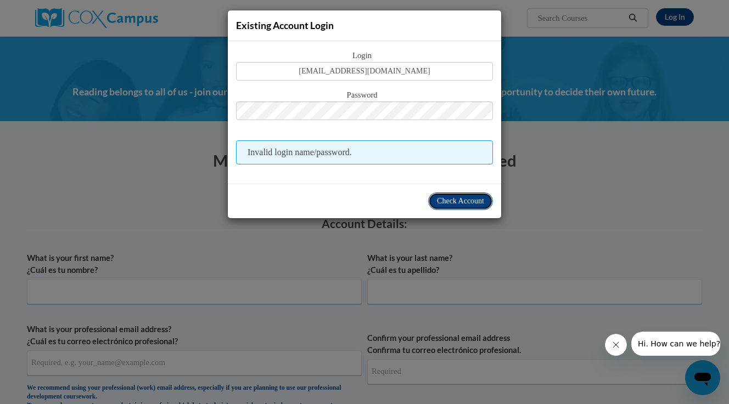
click at [442, 199] on span "Check Account" at bounding box center [460, 201] width 47 height 8
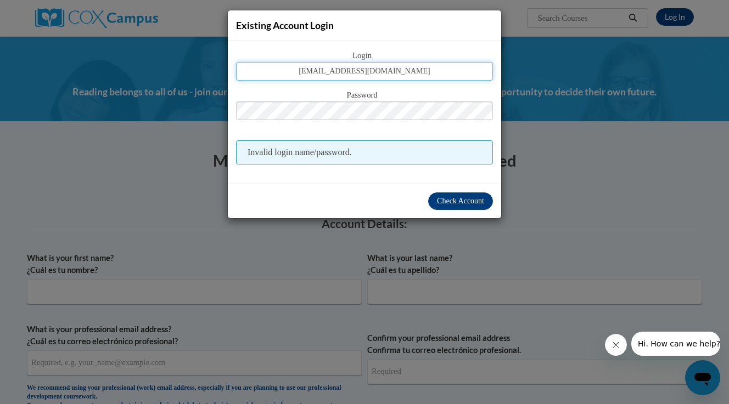
click at [423, 70] on input "[EMAIL_ADDRESS][DOMAIN_NAME]" at bounding box center [364, 71] width 257 height 19
drag, startPoint x: 425, startPoint y: 70, endPoint x: 290, endPoint y: 71, distance: 135.0
click at [290, 71] on input "[EMAIL_ADDRESS][DOMAIN_NAME]" at bounding box center [364, 71] width 257 height 19
type input "Amy Sol"
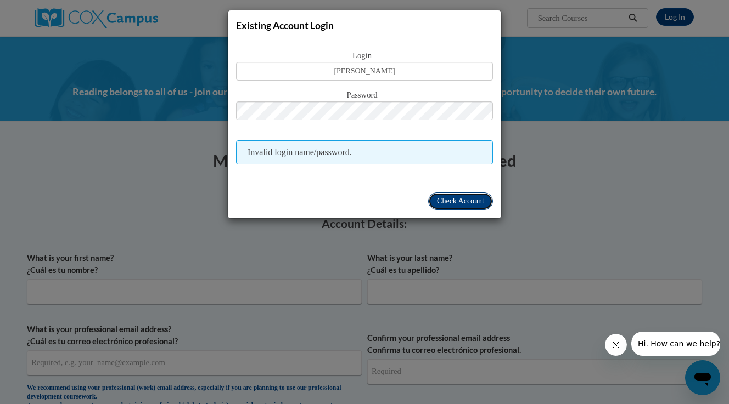
click at [455, 197] on span "Check Account" at bounding box center [460, 201] width 47 height 8
click at [453, 202] on span "Check Account" at bounding box center [460, 201] width 47 height 8
click at [679, 345] on span "Hi. How can we help?" at bounding box center [679, 344] width 82 height 9
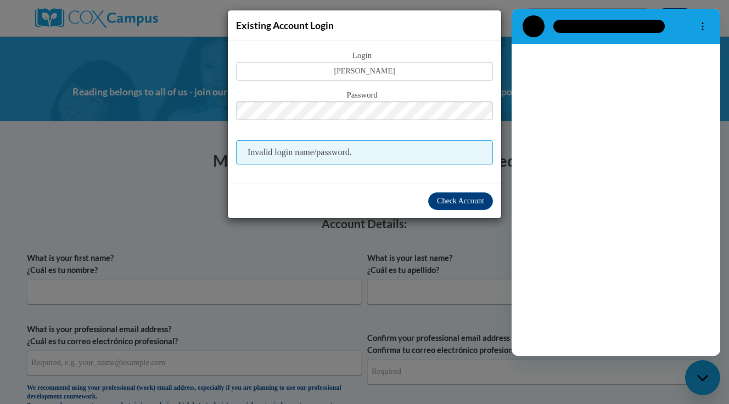
scroll to position [0, 0]
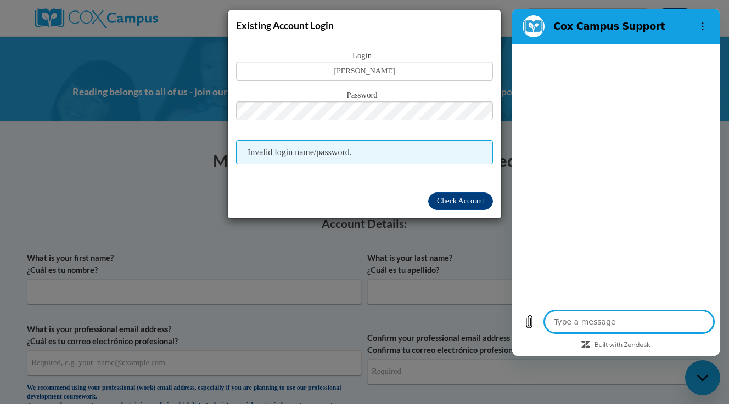
type textarea "x"
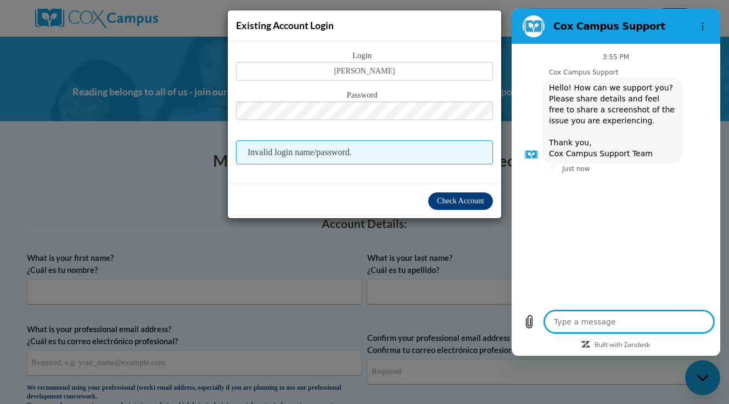
type textarea "H"
type textarea "x"
type textarea "He"
type textarea "x"
type textarea "Hel"
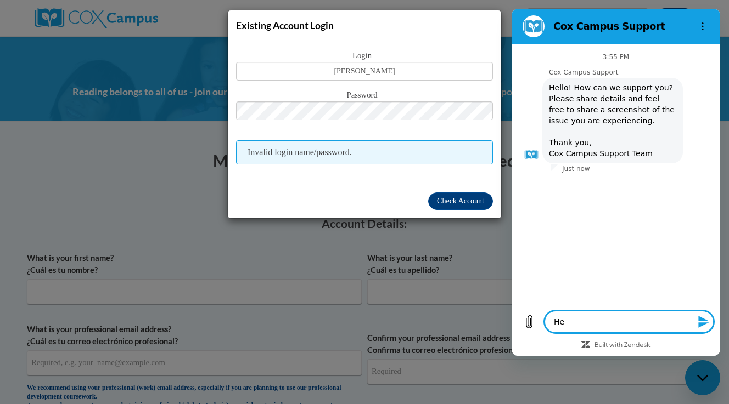
type textarea "x"
type textarea "Hell"
type textarea "x"
type textarea "Hello"
type textarea "x"
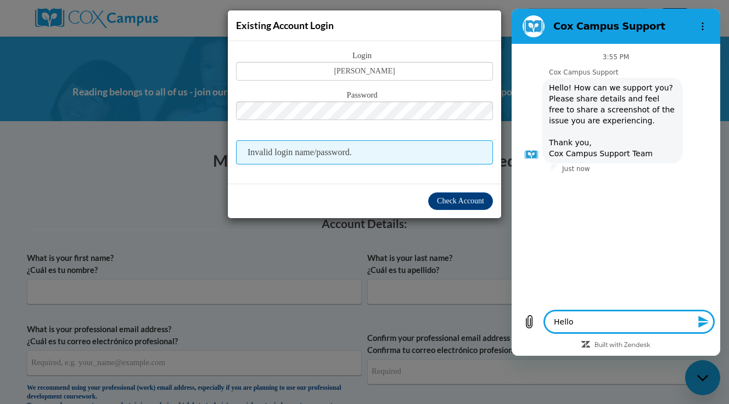
type textarea "Hello!"
type textarea "x"
type textarea "Hello!"
type textarea "x"
type textarea "Hello! I"
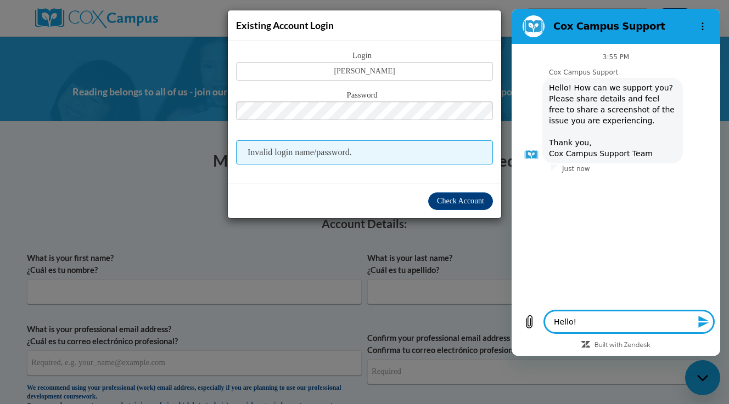
type textarea "x"
type textarea "Hello! I"
type textarea "x"
type textarea "Hello! I a"
type textarea "x"
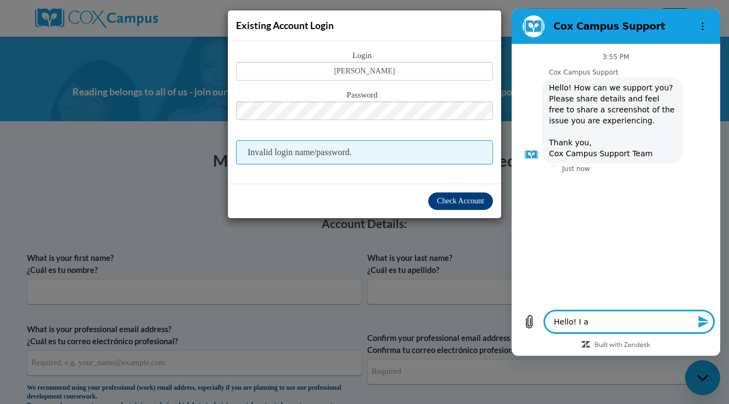
type textarea "Hello! I am"
type textarea "x"
type textarea "Hello! I am"
type textarea "x"
type textarea "Hello! I am u"
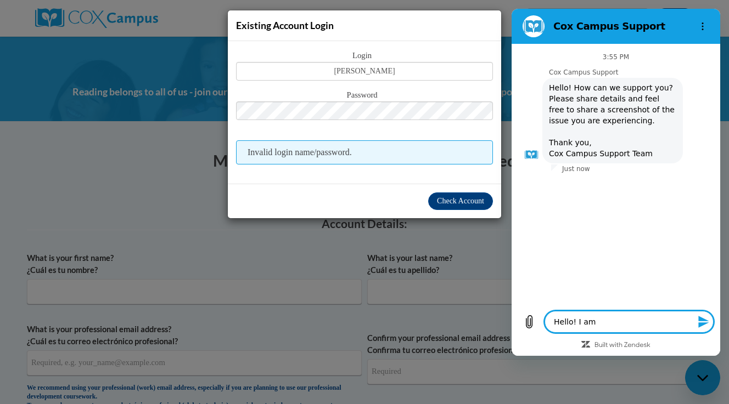
type textarea "x"
type textarea "Hello! I am un"
type textarea "x"
type textarea "Hello! I am una"
type textarea "x"
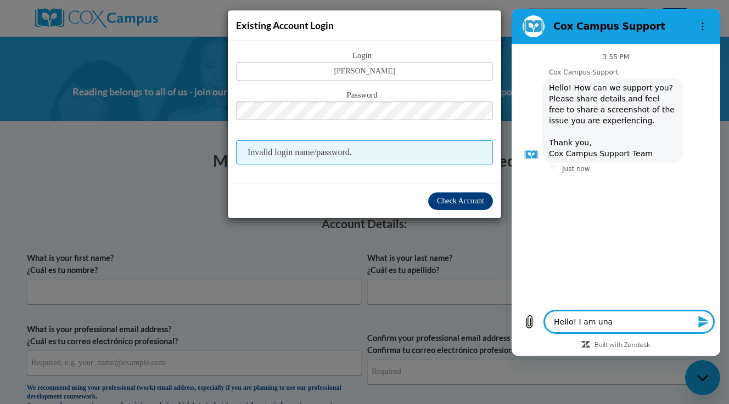
type textarea "Hello! I am unab"
type textarea "x"
type textarea "Hello! I am unabl"
type textarea "x"
type textarea "Hello! I am unable"
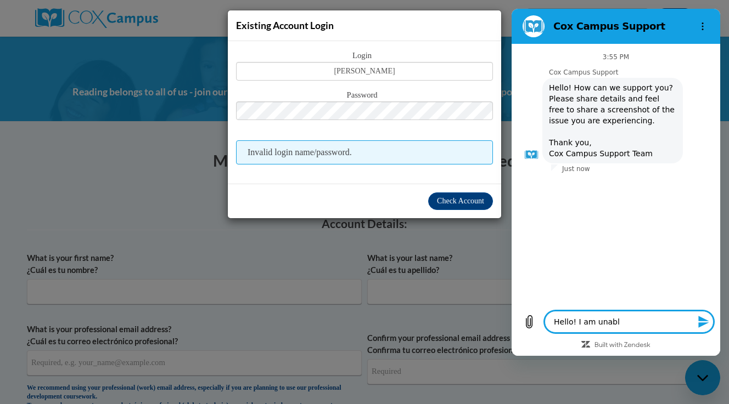
type textarea "x"
type textarea "Hello! I am unable"
type textarea "x"
type textarea "Hello! I am unable t"
type textarea "x"
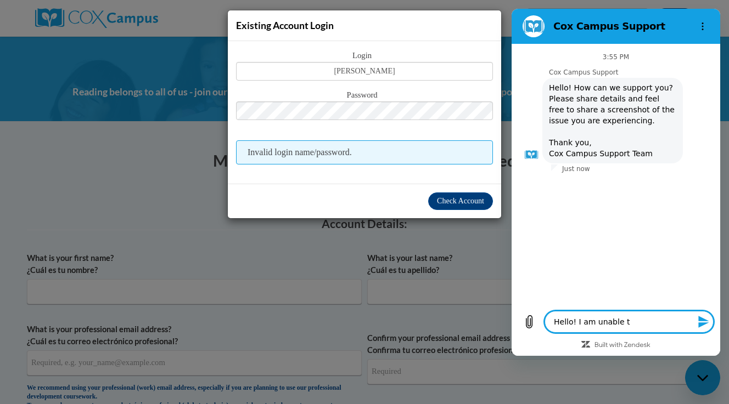
type textarea "Hello! I am unable to"
type textarea "x"
type textarea "Hello! I am unable to"
type textarea "x"
type textarea "Hello! I am unable to l"
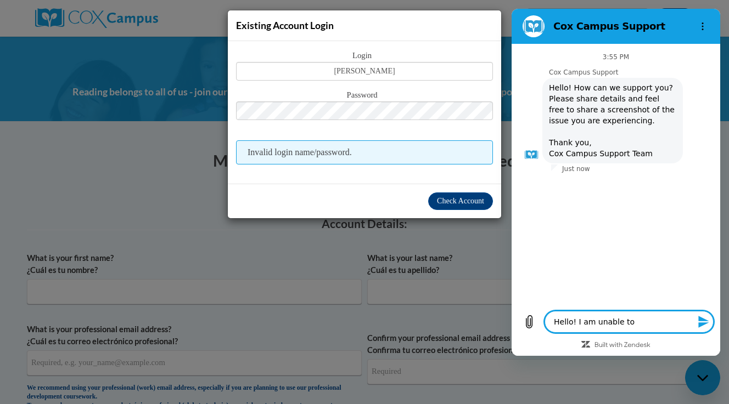
type textarea "x"
type textarea "Hello! I am unable to lo"
type textarea "x"
type textarea "Hello! I am unable to log"
type textarea "x"
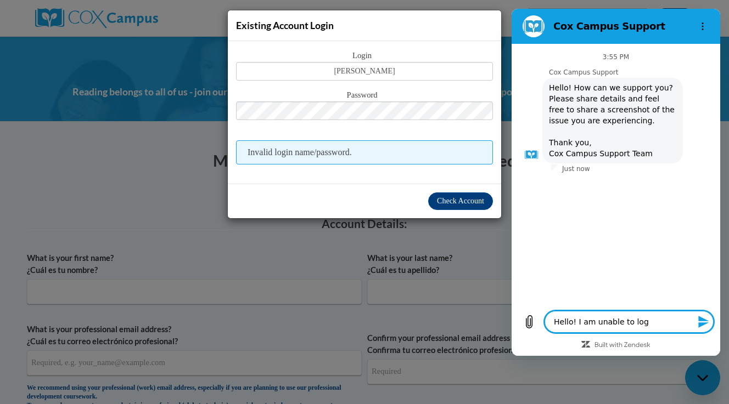
type textarea "Hello! I am unable to log"
type textarea "x"
type textarea "Hello! I am unable to log i"
type textarea "x"
type textarea "Hello! I am unable to log in"
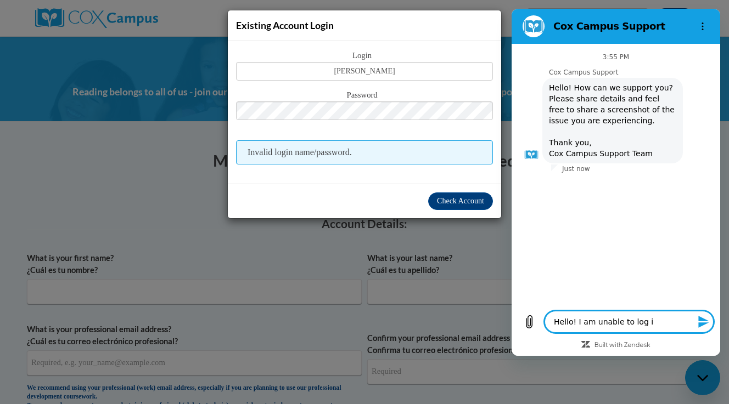
type textarea "x"
type textarea "Hello! I am unable to log in."
type textarea "x"
type textarea "Hello! I am unable to log in.."
type textarea "x"
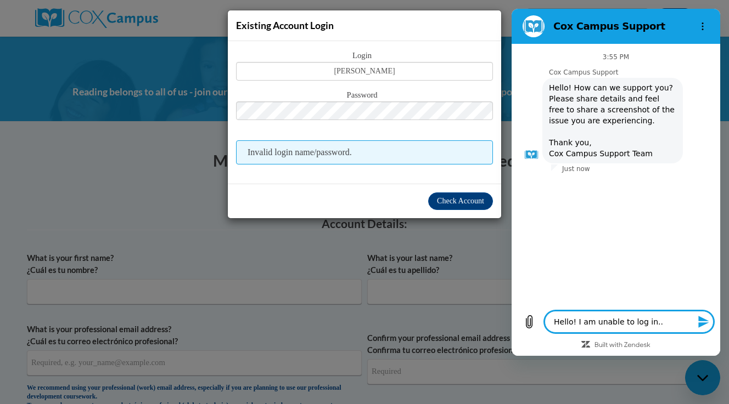
type textarea "Hello! I am unable to log in..."
type textarea "x"
drag, startPoint x: 642, startPoint y: 323, endPoint x: 631, endPoint y: 351, distance: 30.3
click at [641, 323] on textarea "Hello! I am unable to log in..." at bounding box center [628, 322] width 169 height 22
type textarea "Hello! I am unable to log n..."
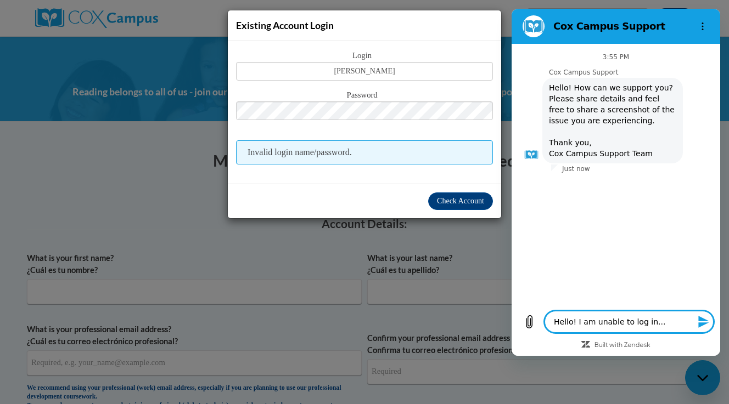
type textarea "x"
type textarea "Hello! I am unable to log ..."
type textarea "x"
type textarea "Hello! I am unable to log..."
type textarea "x"
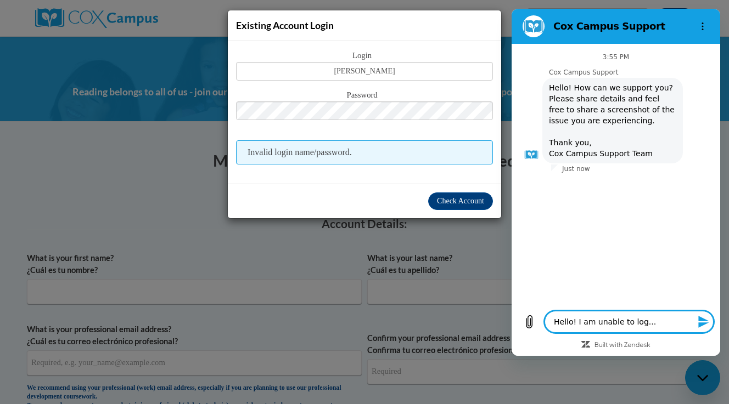
type textarea "Hello! I am unable to logi..."
type textarea "x"
type textarea "Hello! I am unable to login..."
type textarea "x"
type textarea "Hello! I am unable to login..."
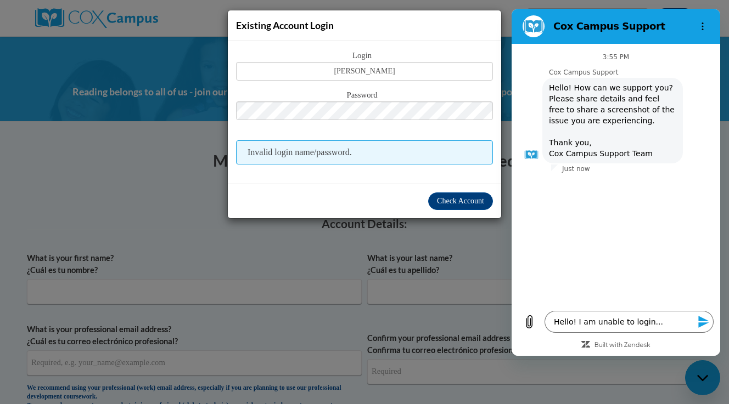
click at [705, 323] on icon "Send message" at bounding box center [703, 322] width 13 height 13
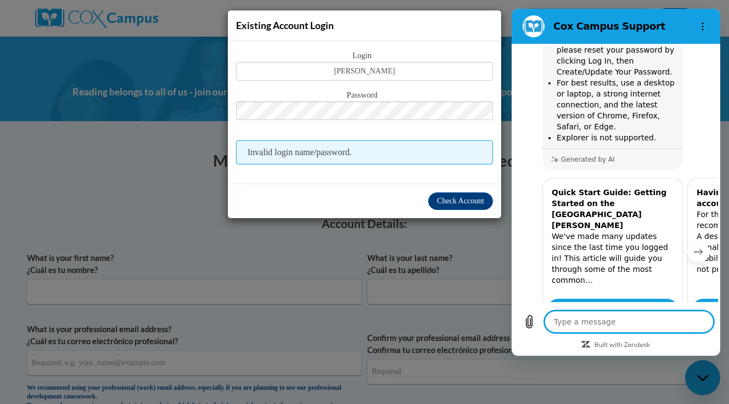
scroll to position [203, 0]
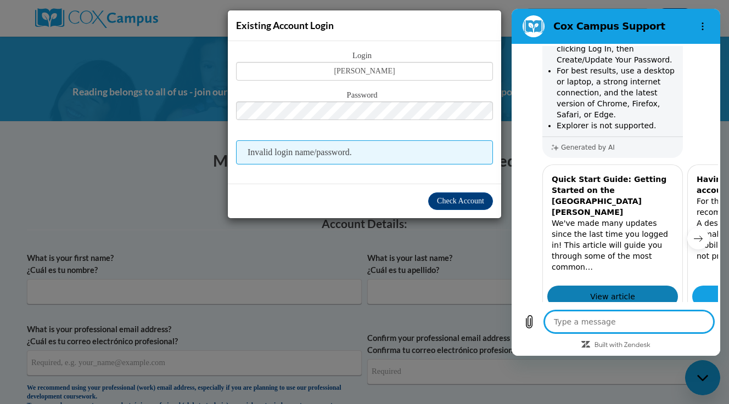
type textarea "x"
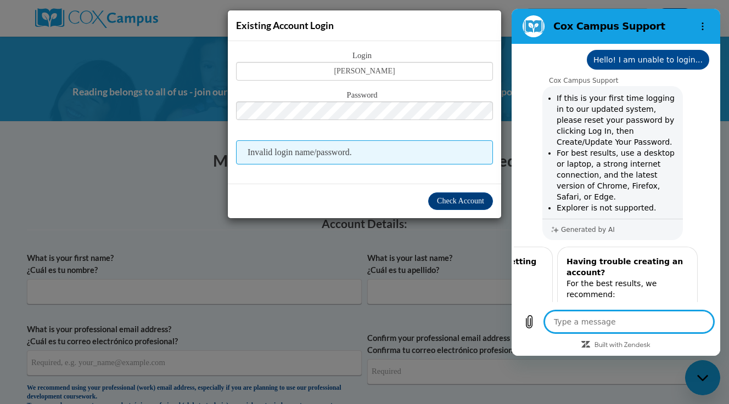
scroll to position [121, 0]
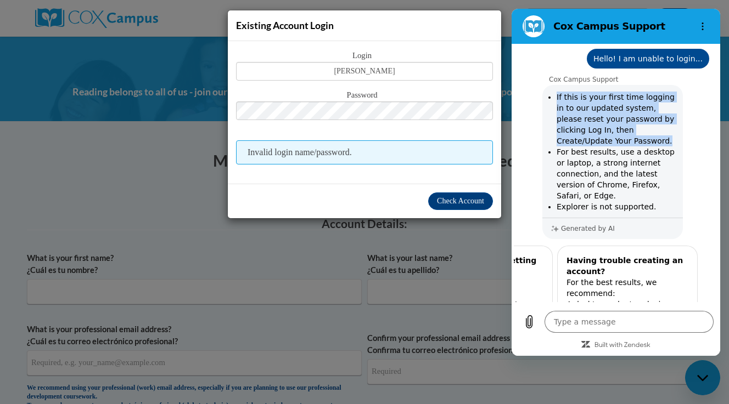
drag, startPoint x: 556, startPoint y: 97, endPoint x: 665, endPoint y: 137, distance: 116.0
click at [665, 137] on li "If this is your first time logging in to our updated system, please reset your …" at bounding box center [616, 119] width 120 height 55
copy li "If this is your first time logging in to our updated system, please reset your …"
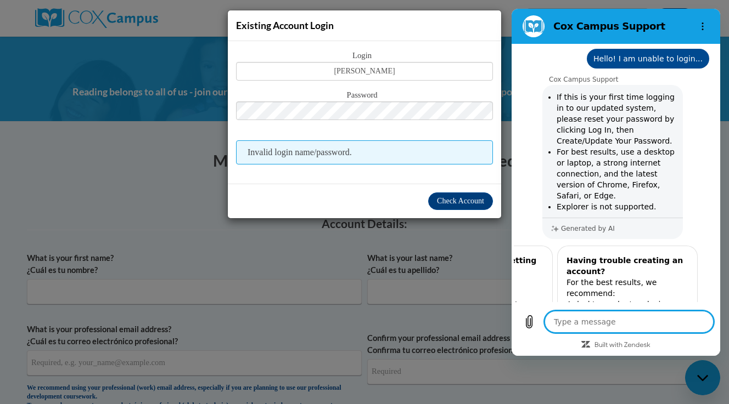
click at [553, 318] on textarea at bounding box center [628, 322] width 169 height 22
type textarea "I"
type textarea "x"
type textarea "I"
type textarea "x"
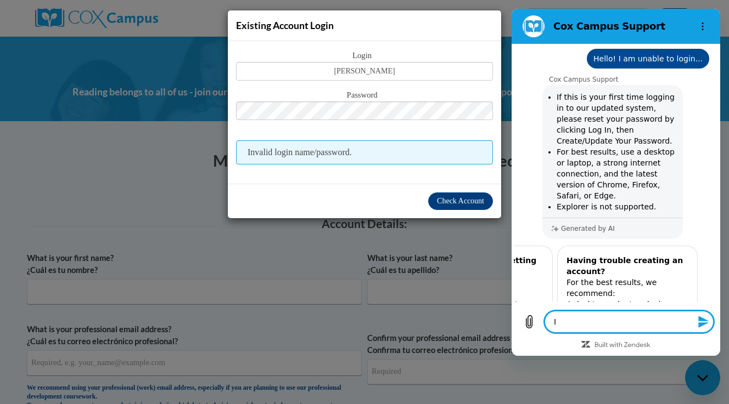
type textarea "I h"
type textarea "x"
type textarea "I ha"
type textarea "x"
type textarea "I hav"
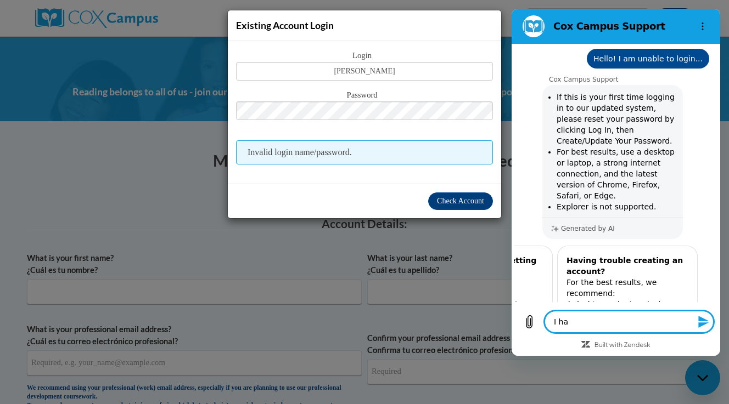
type textarea "x"
type textarea "I have"
type textarea "x"
type textarea "I have"
type textarea "x"
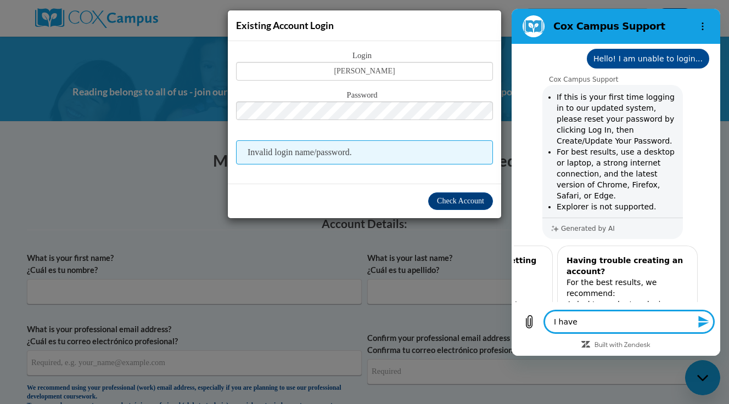
type textarea "I have d"
type textarea "x"
type textarea "I have do"
type textarea "x"
type textarea "I have don"
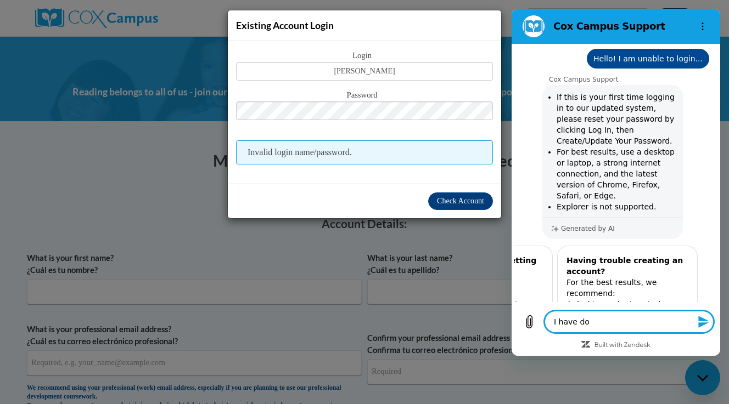
type textarea "x"
type textarea "I have done"
type textarea "x"
type textarea "I have done"
type textarea "x"
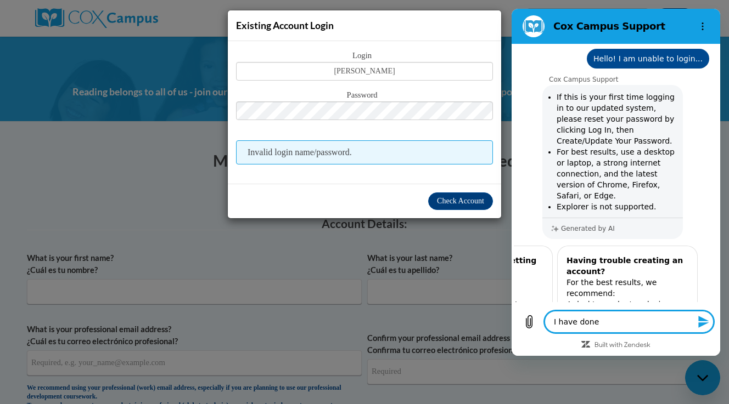
type textarea "I have done t"
type textarea "x"
type textarea "I have done th"
type textarea "x"
type textarea "I have done thi"
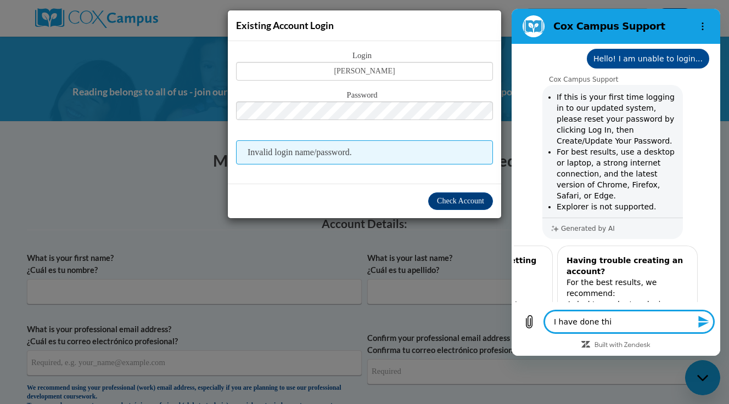
type textarea "x"
type textarea "I have done this"
type textarea "x"
type textarea "I have done this"
type textarea "x"
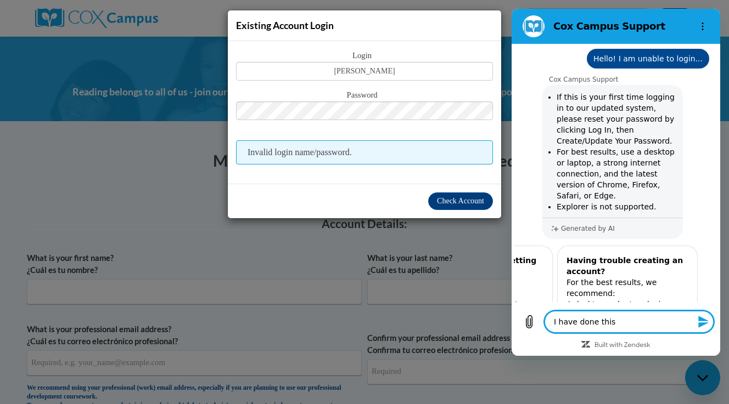
type textarea "I have done this -"
type textarea "x"
type textarea "I have done this -"
type textarea "x"
paste textarea "If this is your first time logging in to our updated system, please reset your …"
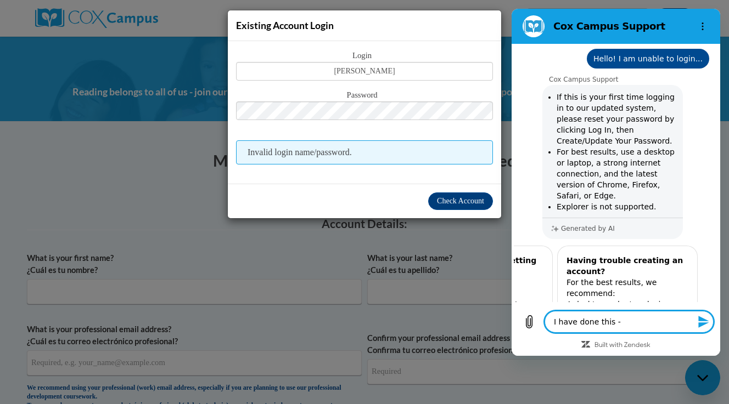
type textarea "I have done this - If this is your first time logging in to our updated system,…"
type textarea "x"
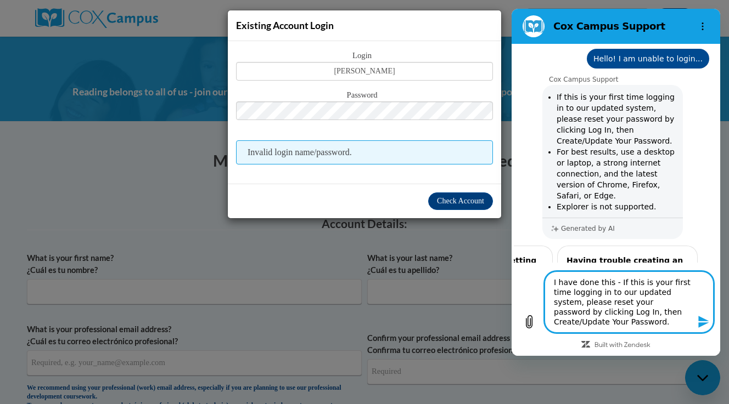
drag, startPoint x: 594, startPoint y: 322, endPoint x: 544, endPoint y: 281, distance: 64.7
click at [544, 281] on textarea "I have done this - If this is your first time logging in to our updated system,…" at bounding box center [628, 302] width 169 height 61
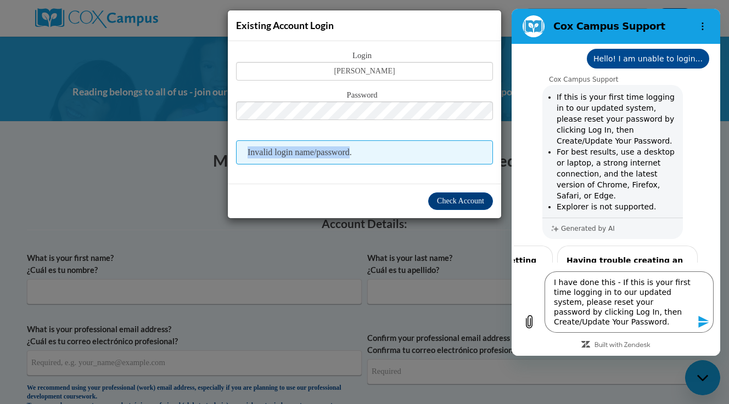
drag, startPoint x: 359, startPoint y: 151, endPoint x: 244, endPoint y: 150, distance: 115.3
click at [244, 150] on span "Invalid login name/password." at bounding box center [364, 152] width 257 height 24
copy span "Invalid login name/password"
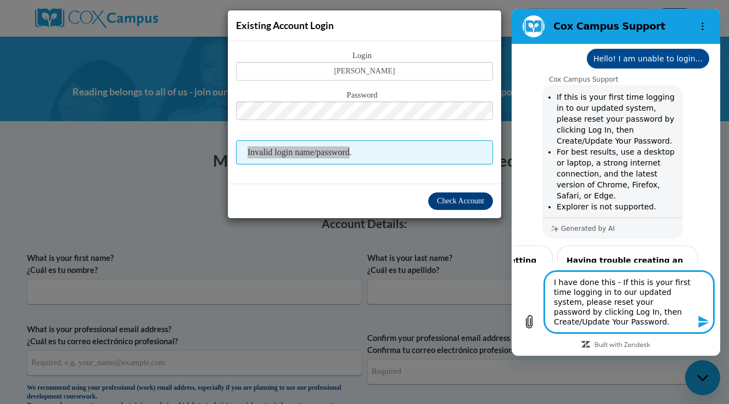
drag, startPoint x: 590, startPoint y: 324, endPoint x: 550, endPoint y: 284, distance: 56.7
click at [550, 284] on textarea "I have done this - If this is your first time logging in to our updated system,…" at bounding box center [628, 302] width 169 height 61
type textarea "M"
type textarea "x"
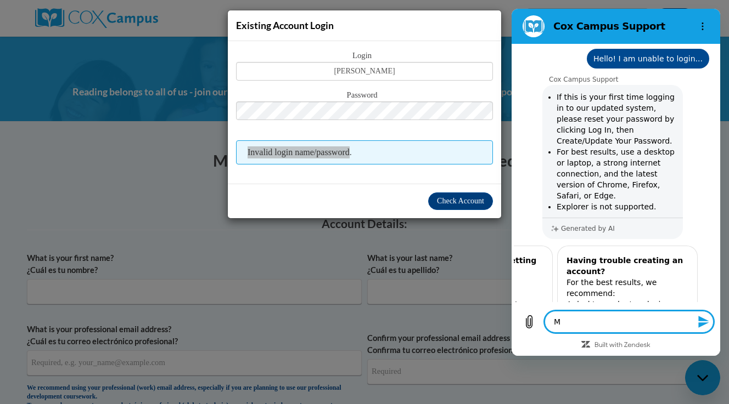
type textarea "My"
type textarea "x"
type textarea "My"
type textarea "x"
type textarea "My p"
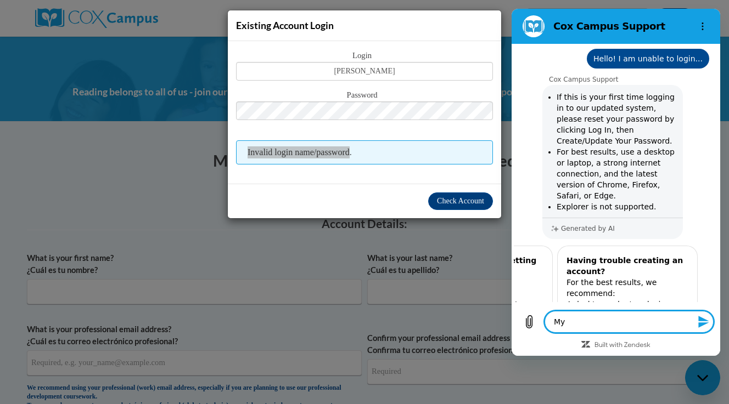
type textarea "x"
type textarea "My pa"
type textarea "x"
type textarea "My pas"
type textarea "x"
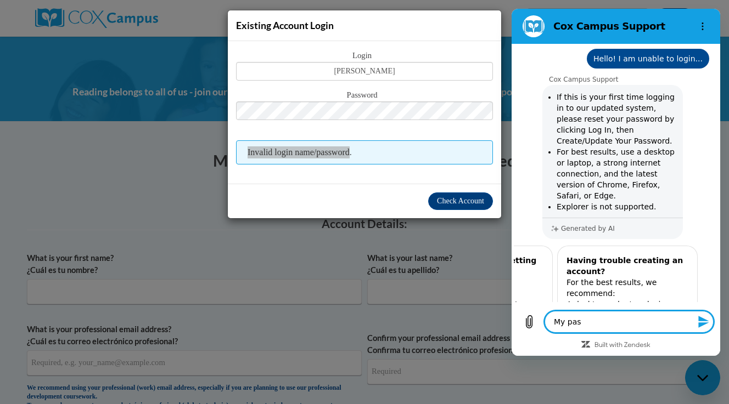
type textarea "My pass"
type textarea "x"
type textarea "My passw"
type textarea "x"
type textarea "My passwo"
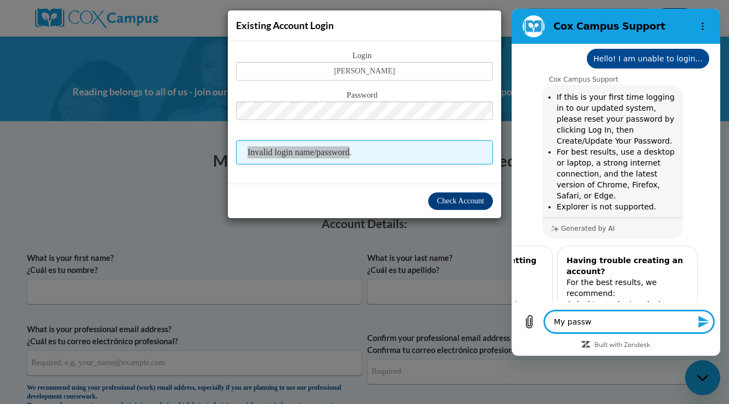
type textarea "x"
type textarea "My passwor"
type textarea "x"
type textarea "My password"
type textarea "x"
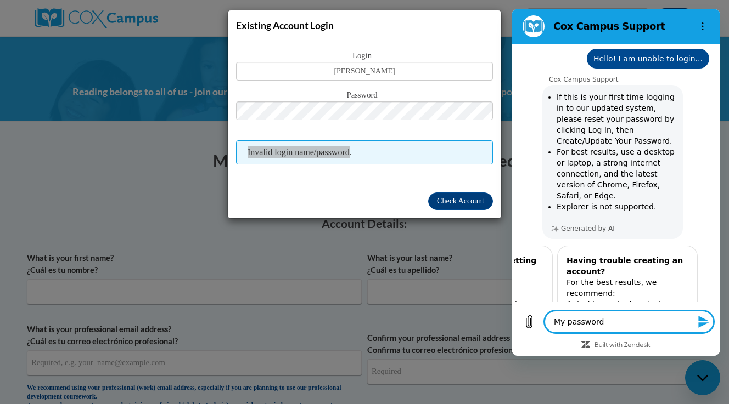
type textarea "My password"
type textarea "x"
type textarea "My password h"
type textarea "x"
type textarea "My password ha"
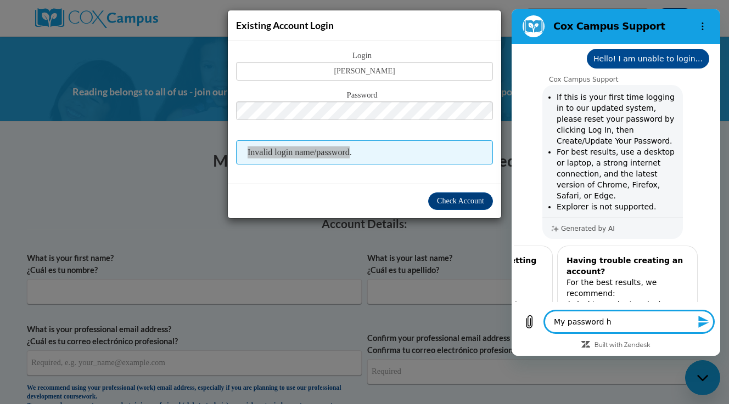
type textarea "x"
type textarea "My password has"
type textarea "x"
type textarea "My password has"
type textarea "x"
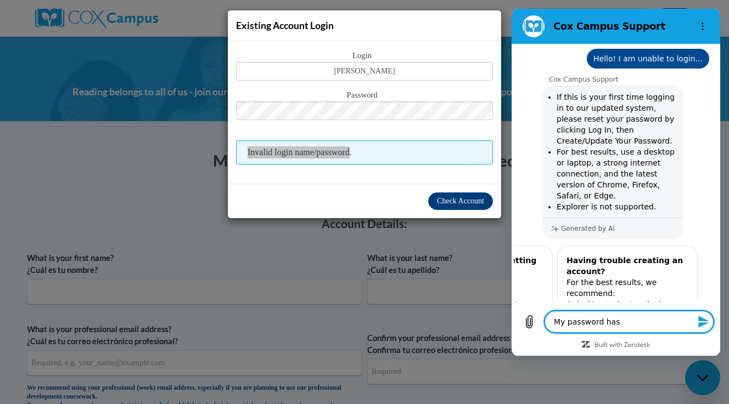
type textarea "My password has b"
type textarea "x"
type textarea "My password has be"
type textarea "x"
type textarea "My password has bee"
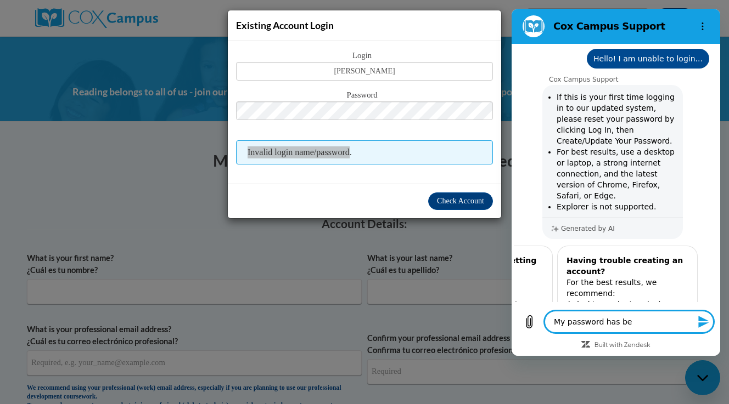
type textarea "x"
type textarea "My password has been"
type textarea "x"
type textarea "My password has been"
type textarea "x"
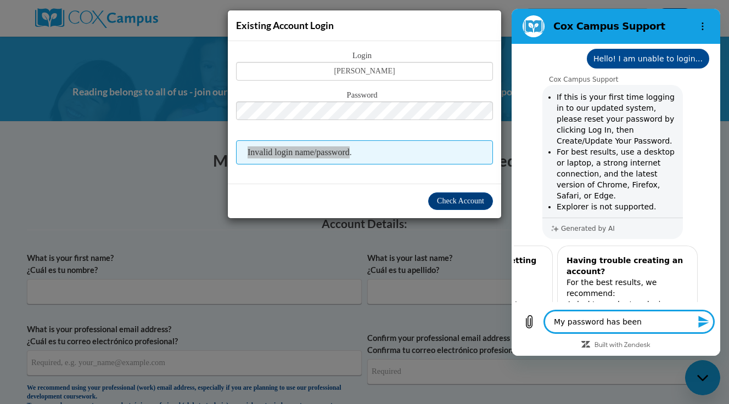
type textarea "My password has been r"
type textarea "x"
type textarea "My password has been re"
type textarea "x"
type textarea "My password has been res"
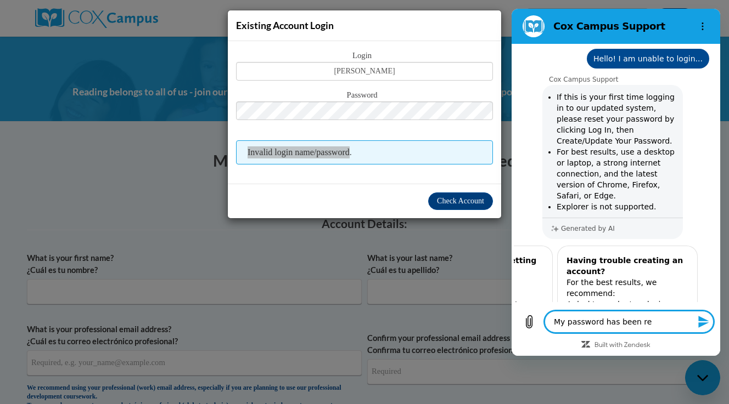
type textarea "x"
type textarea "My password has been rese"
type textarea "x"
type textarea "My password has been reset"
type textarea "x"
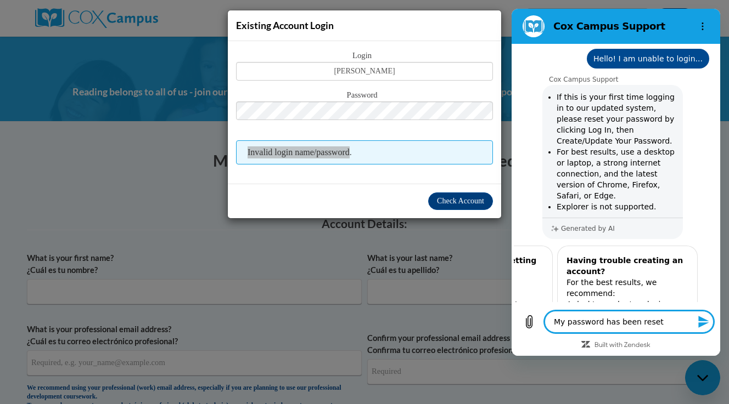
type textarea "My password has been reset"
type textarea "x"
type textarea "My password has been reset b"
type textarea "x"
type textarea "My password has been reset bu"
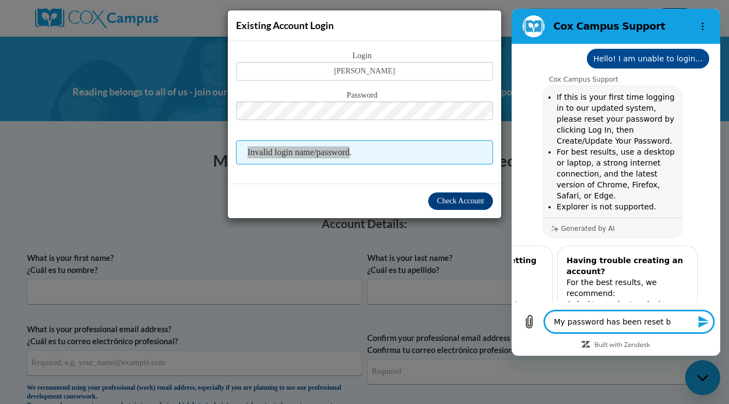
type textarea "x"
type textarea "My password has been reset but"
type textarea "x"
type textarea "My password has been reset but"
type textarea "x"
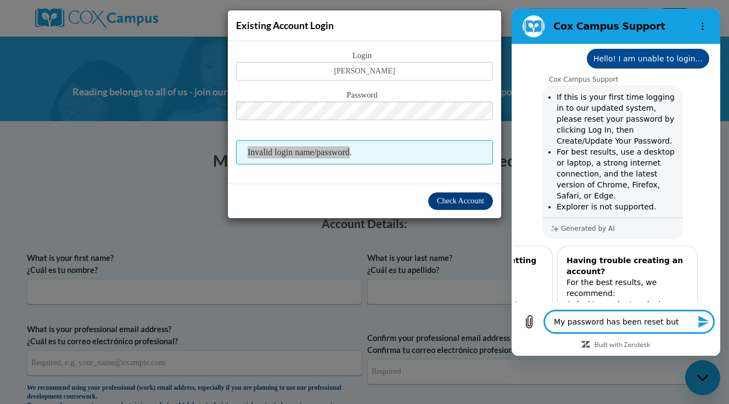
type textarea "My password has been reset but t"
type textarea "x"
type textarea "My password has been reset but th"
type textarea "x"
type textarea "My password has been reset but thi"
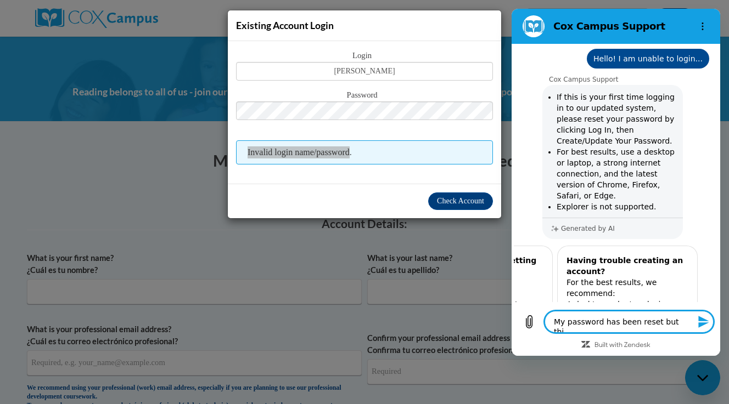
type textarea "x"
type textarea "My password has been reset but this"
type textarea "x"
type textarea "My password has been reset but this"
type textarea "x"
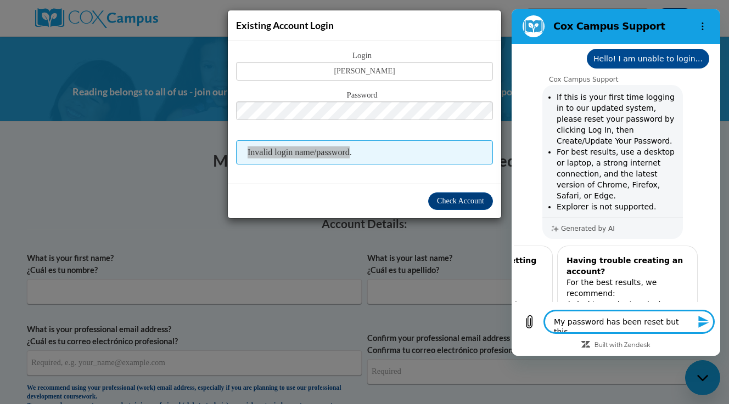
type textarea "My password has been reset but this"
type textarea "x"
type textarea "My password has been reset but thi"
type textarea "x"
type textarea "My password has been reset but th"
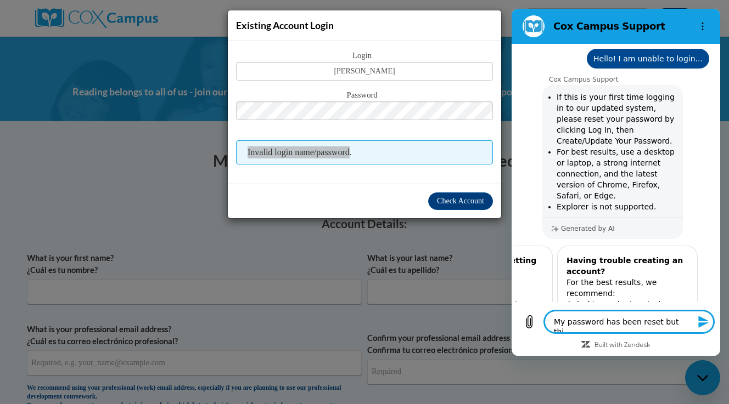
type textarea "x"
type textarea "My password has been reset but t"
type textarea "x"
type textarea "My password has been reset but"
type textarea "x"
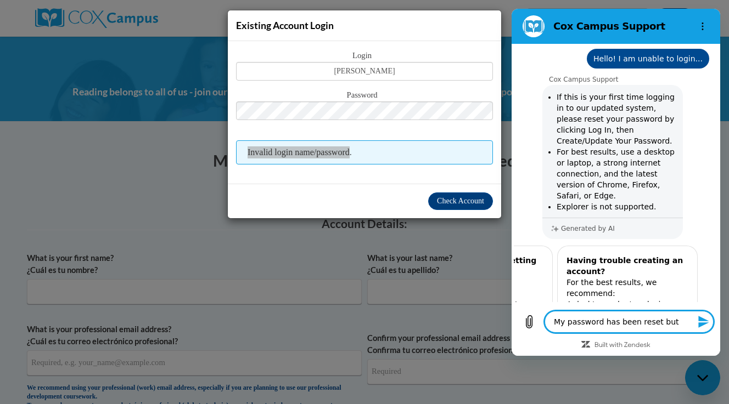
type textarea "My password has been reset but s"
paste textarea "Invalid login name/password"
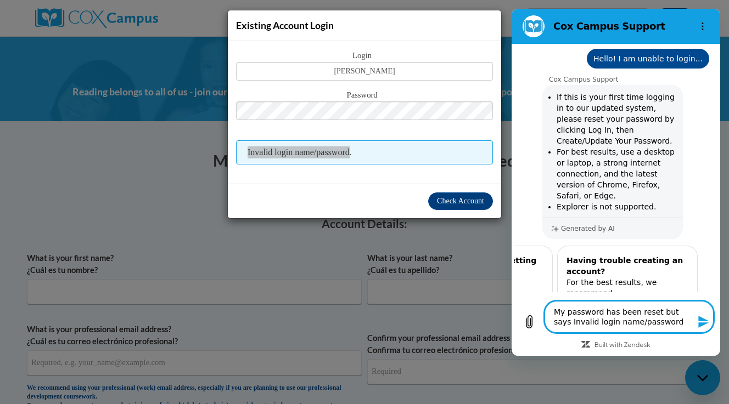
click at [556, 323] on textarea "My password has been reset but says Invalid login name/password" at bounding box center [628, 317] width 169 height 32
click at [656, 324] on textarea "My password has been reset but says invalid login name/password" at bounding box center [628, 317] width 169 height 32
click at [672, 313] on textarea "My password has been reset but says invalid login name/password" at bounding box center [628, 317] width 169 height 32
click at [706, 323] on icon "Send message" at bounding box center [703, 322] width 10 height 12
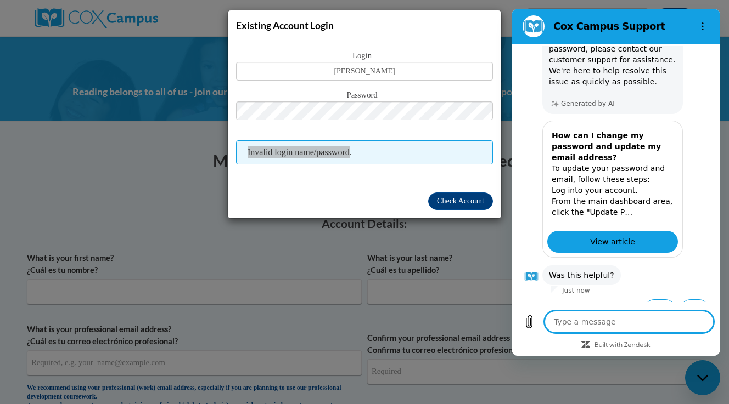
scroll to position [622, 0]
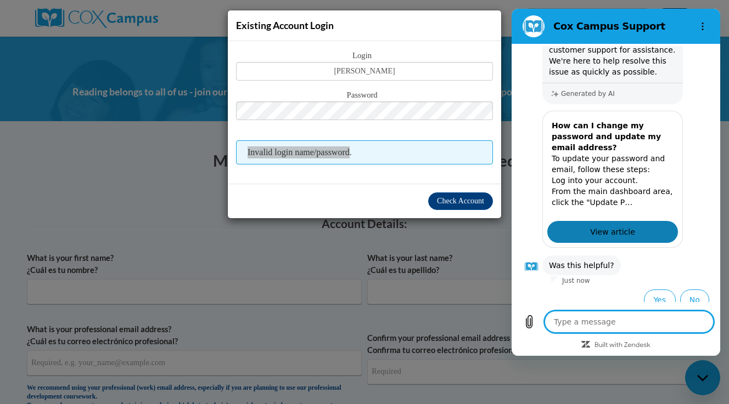
click at [599, 226] on span "View article" at bounding box center [612, 232] width 45 height 13
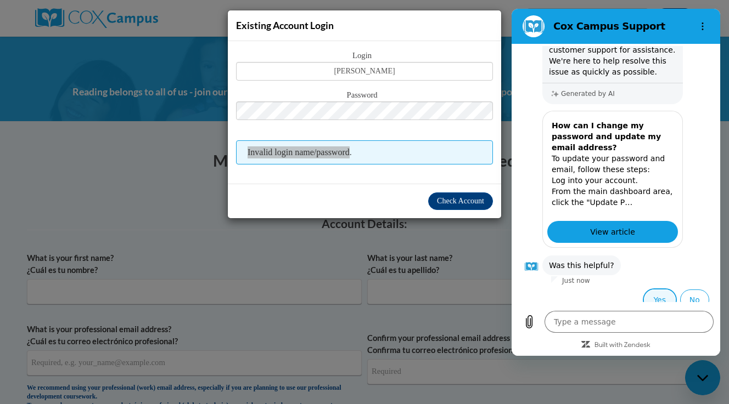
click at [649, 293] on button "Yes" at bounding box center [660, 300] width 32 height 21
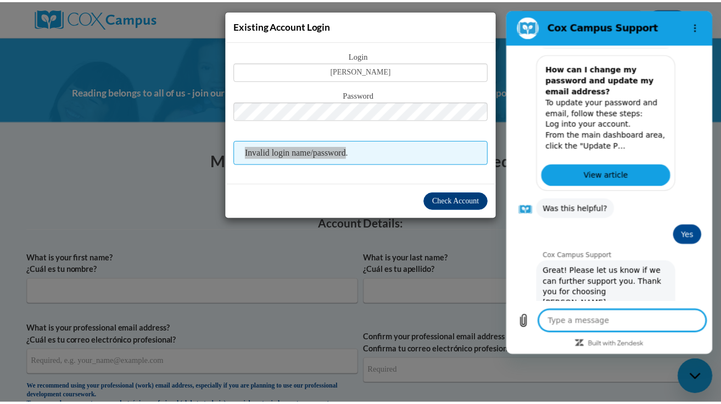
scroll to position [682, 0]
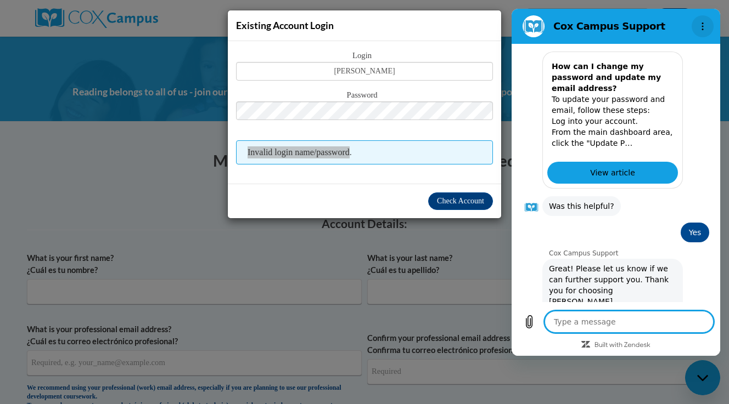
click at [702, 26] on circle "Options menu" at bounding box center [703, 27] width 2 height 2
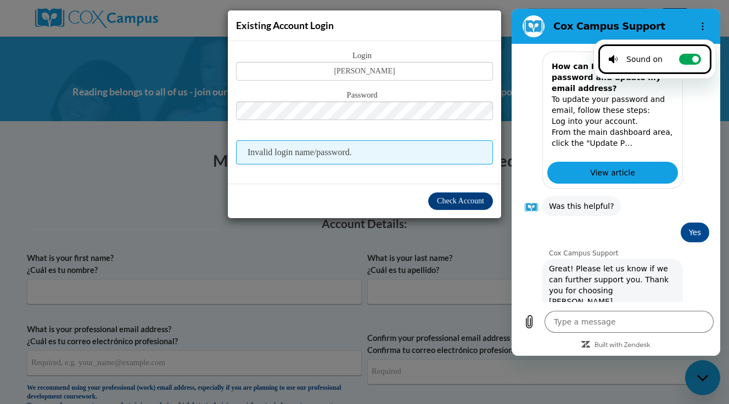
click at [507, 16] on div "Existing Account Login Login Amy Sol Password Invalid login name/password." at bounding box center [364, 202] width 729 height 404
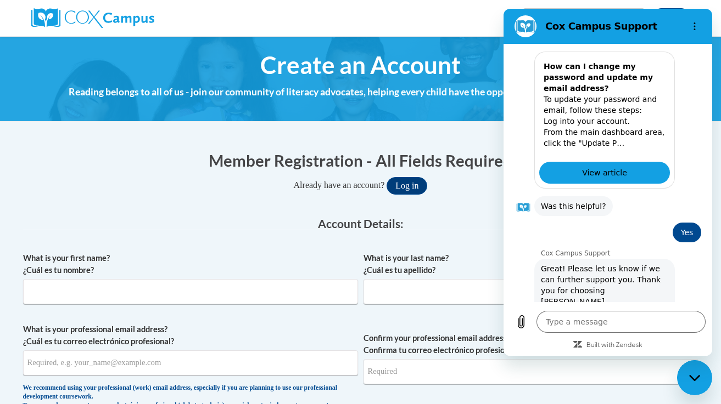
click at [695, 375] on icon "Close messaging window" at bounding box center [695, 378] width 12 height 7
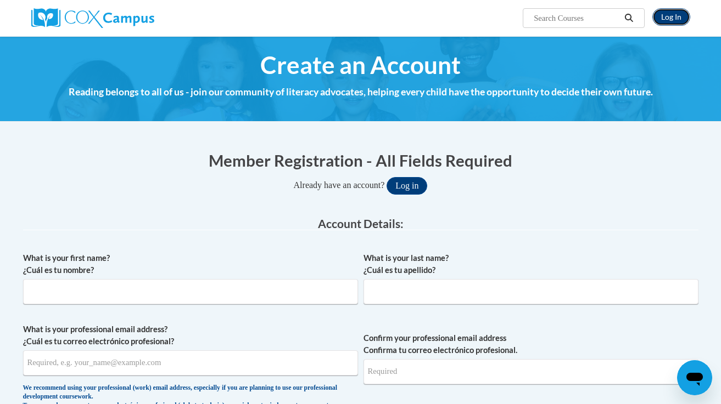
click at [672, 17] on link "Log In" at bounding box center [671, 17] width 38 height 18
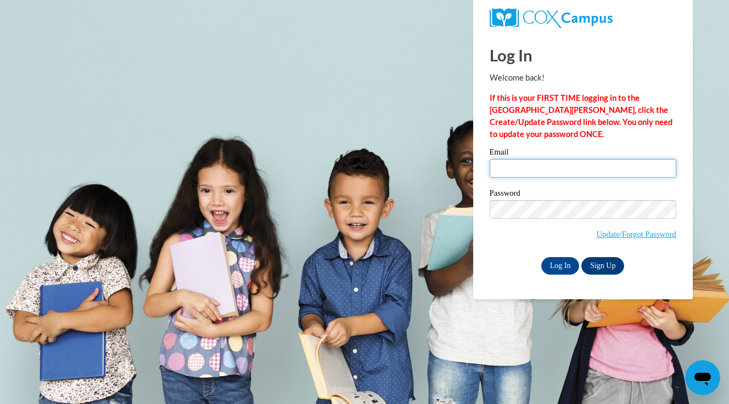
click at [508, 170] on input "Email" at bounding box center [583, 168] width 187 height 19
type input "[EMAIL_ADDRESS][DOMAIN_NAME]"
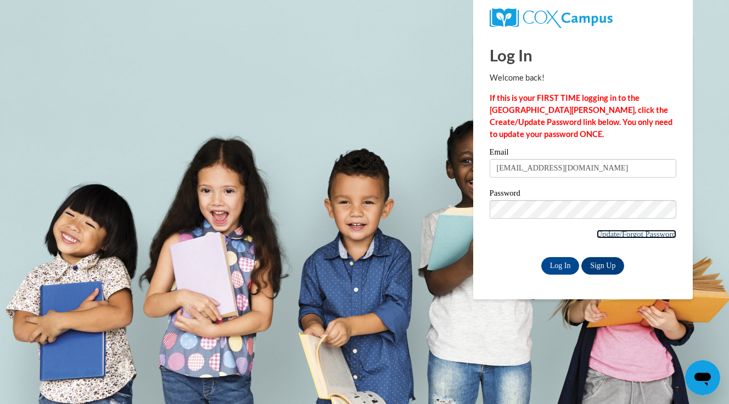
click at [601, 235] on link "Update/Forgot Password" at bounding box center [637, 234] width 80 height 9
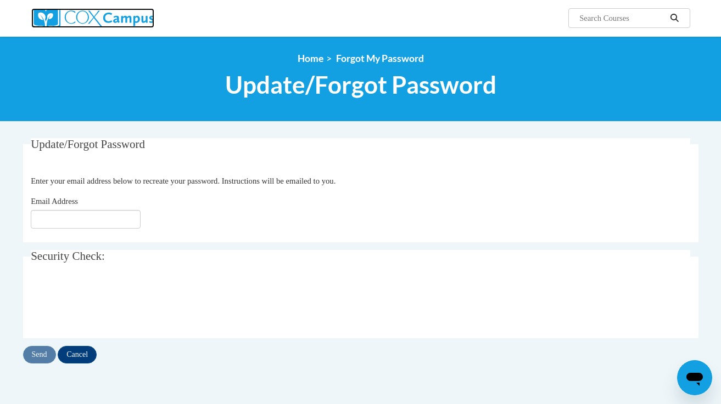
click at [133, 16] on img at bounding box center [92, 18] width 123 height 20
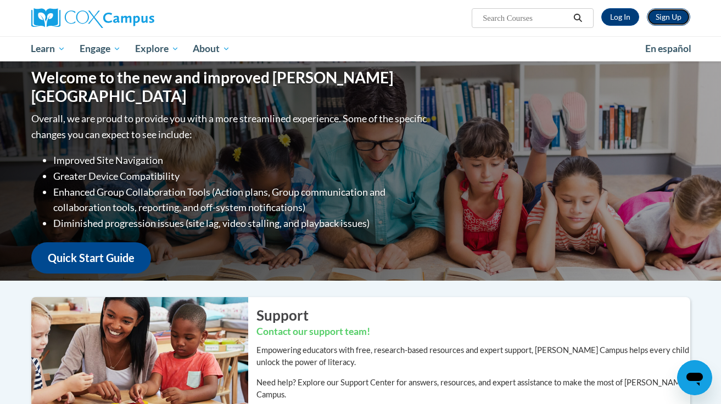
click at [674, 17] on link "Sign Up" at bounding box center [667, 17] width 43 height 18
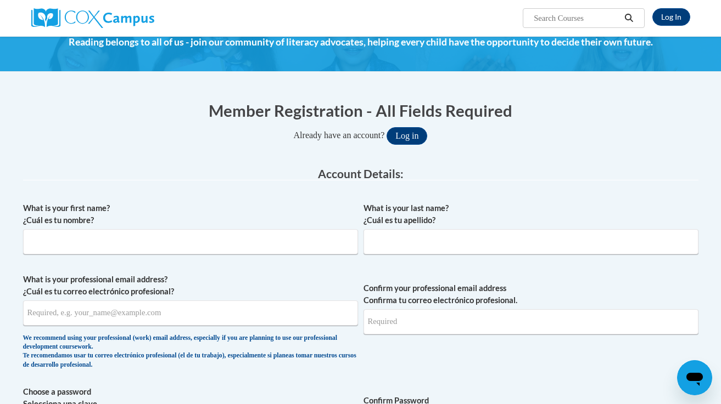
scroll to position [182, 0]
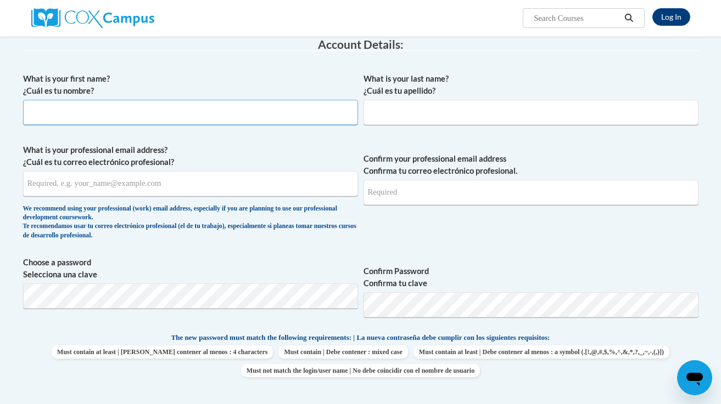
click at [200, 102] on input "What is your first name? ¿Cuál es tu nombre?" at bounding box center [190, 112] width 335 height 25
type input "[PERSON_NAME]"
type input "Sol"
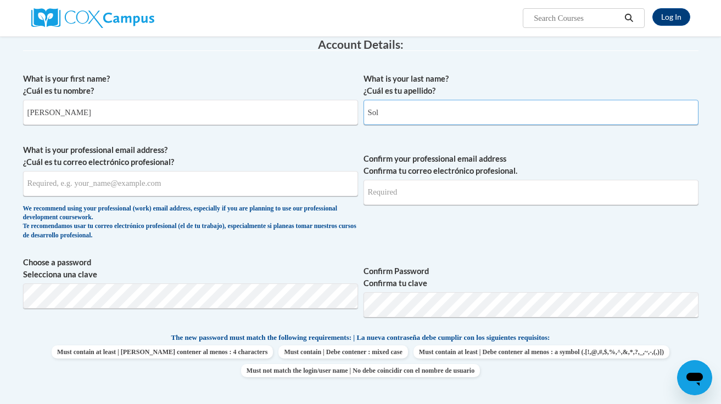
type input "[EMAIL_ADDRESS][DOMAIN_NAME]"
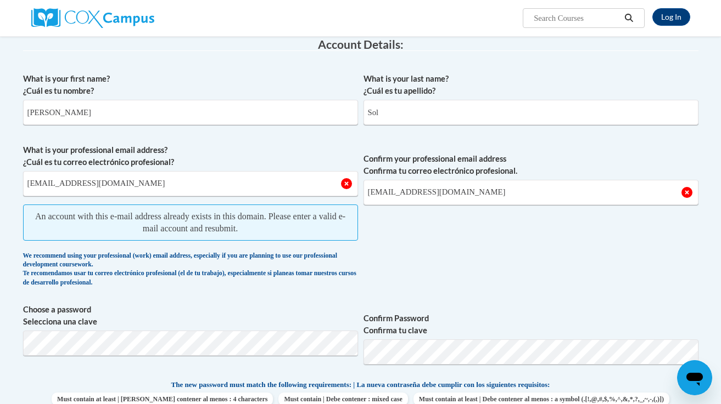
click at [237, 312] on label "Choose a password Selecciona una clave" at bounding box center [190, 316] width 335 height 24
click at [671, 17] on link "Log In" at bounding box center [671, 17] width 38 height 18
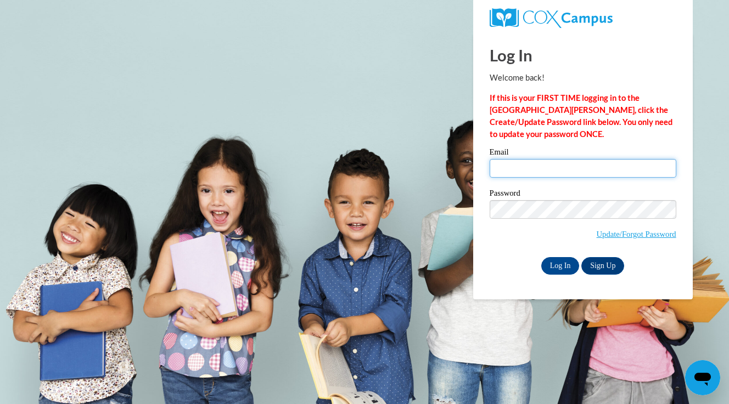
click at [496, 171] on input "Email" at bounding box center [583, 168] width 187 height 19
type input "[EMAIL_ADDRESS][DOMAIN_NAME]"
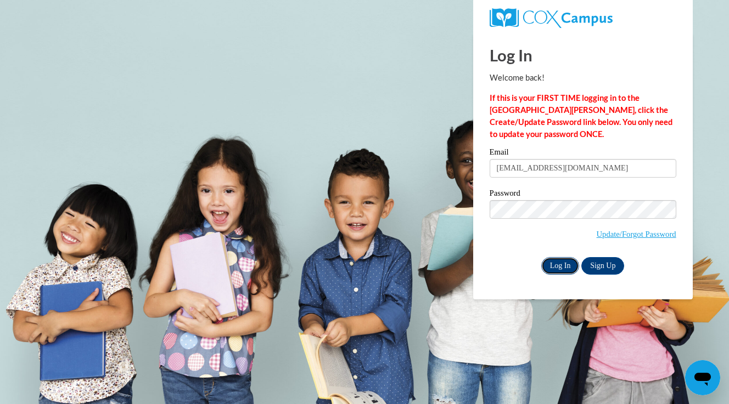
click at [563, 265] on input "Log In" at bounding box center [560, 266] width 38 height 18
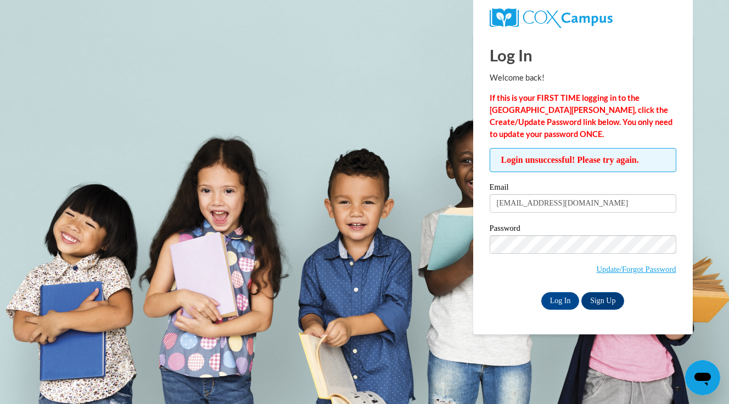
click at [522, 283] on div "Password Update/Forgot Password" at bounding box center [583, 256] width 187 height 65
click at [558, 302] on input "Log In" at bounding box center [560, 302] width 38 height 18
click at [252, 77] on body "Log In Welcome back! If this is your FIRST TIME logging in to the NEW Cox Campu…" at bounding box center [364, 202] width 729 height 404
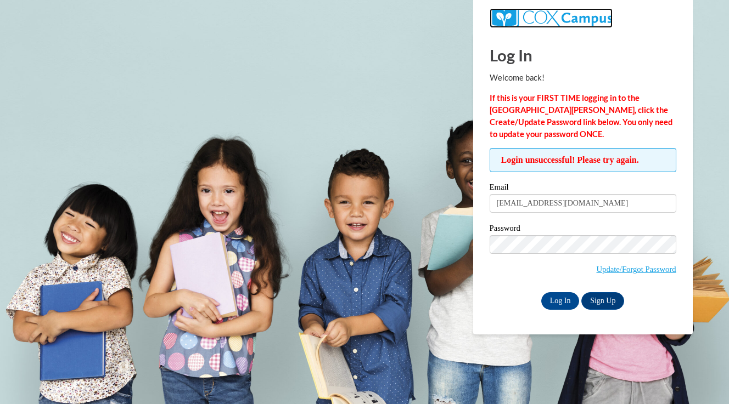
click at [521, 20] on img at bounding box center [551, 18] width 123 height 20
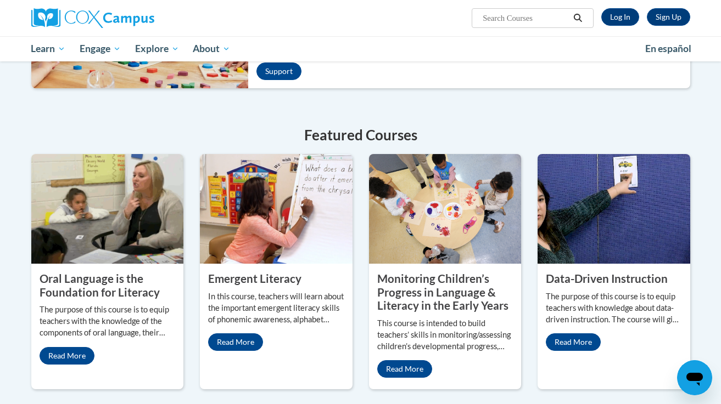
scroll to position [573, 0]
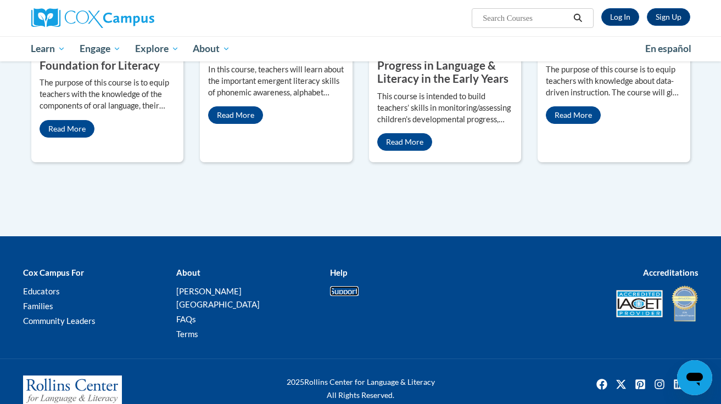
click at [338, 286] on link "Support" at bounding box center [344, 291] width 29 height 10
